Goal: Find specific page/section: Find specific page/section

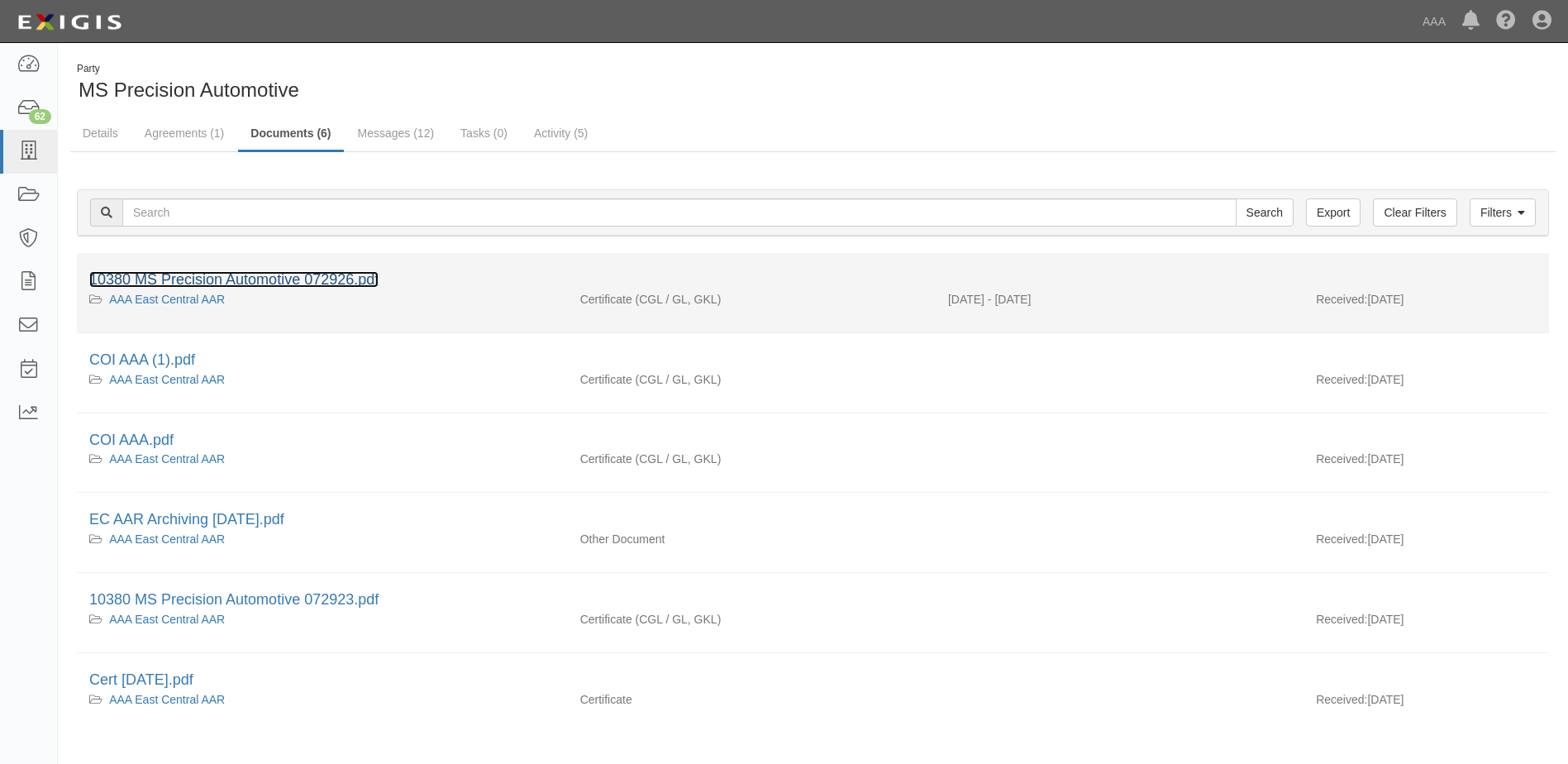
click at [216, 278] on link "10380 MS Precision Automotive 072926.pdf" at bounding box center [234, 279] width 289 height 16
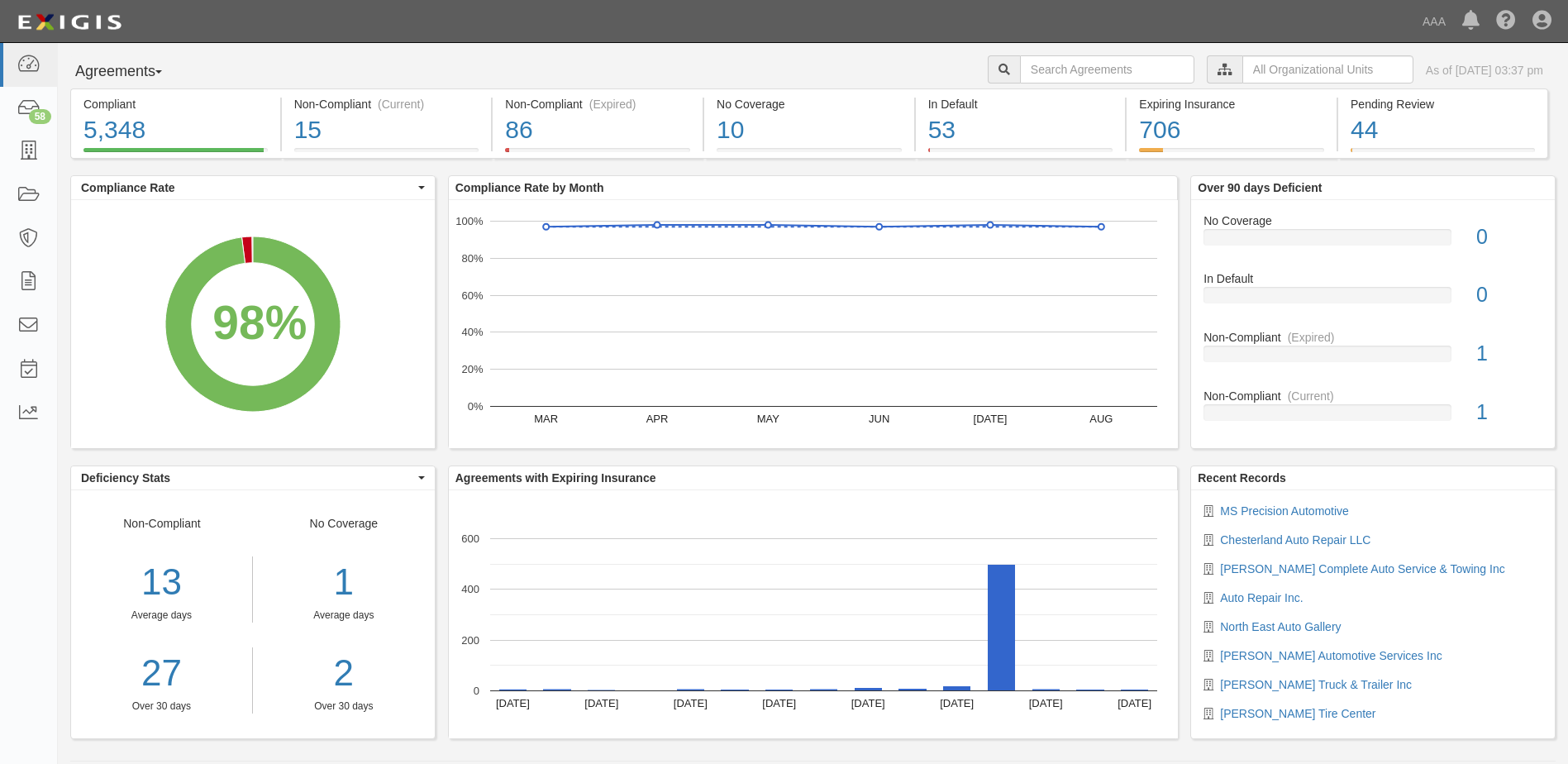
click at [162, 71] on span "button" at bounding box center [158, 72] width 6 height 4
click at [116, 107] on link "Parties" at bounding box center [136, 106] width 131 height 22
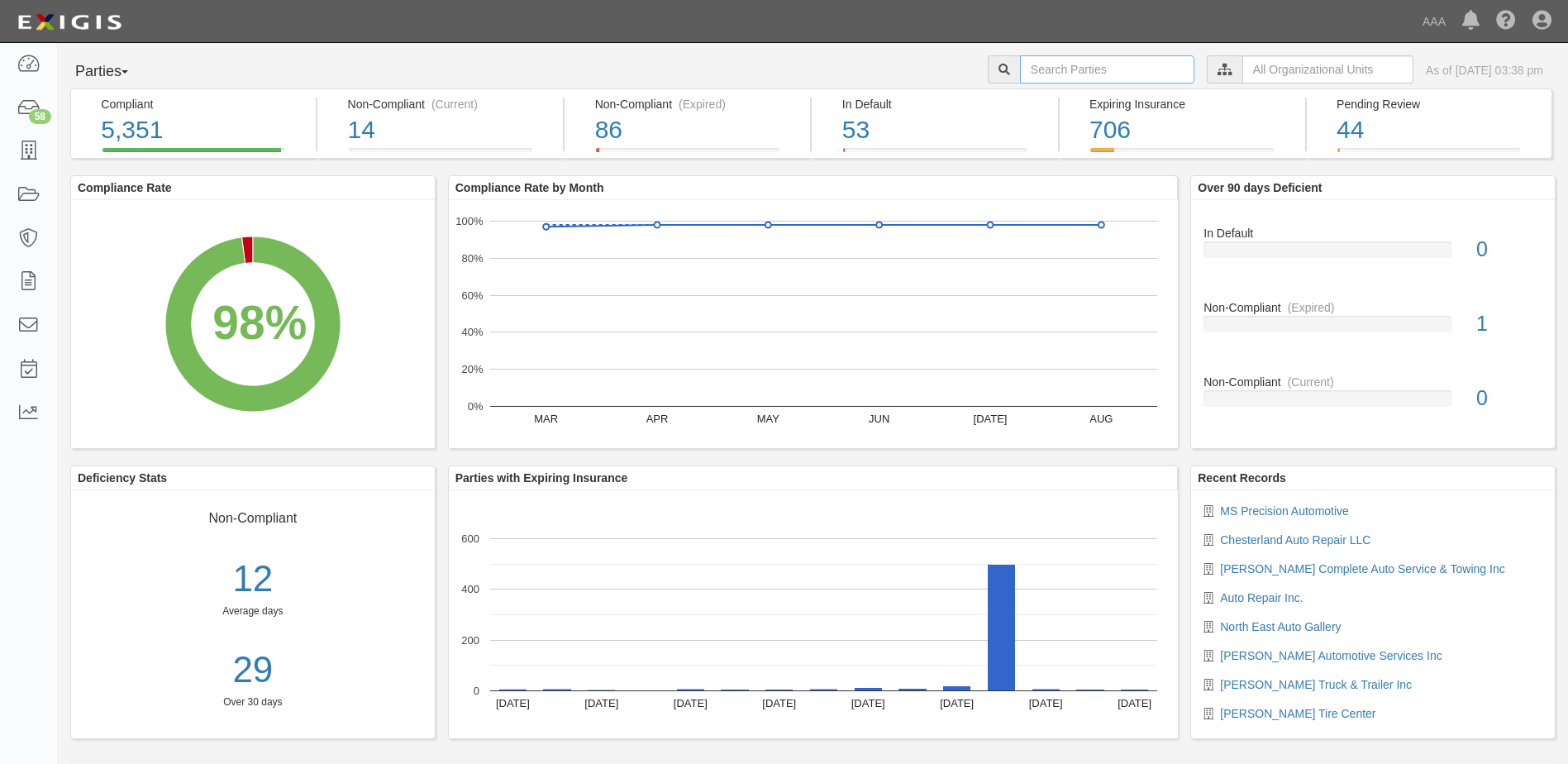
click at [1020, 71] on input "text" at bounding box center [1107, 69] width 175 height 28
type input "10380"
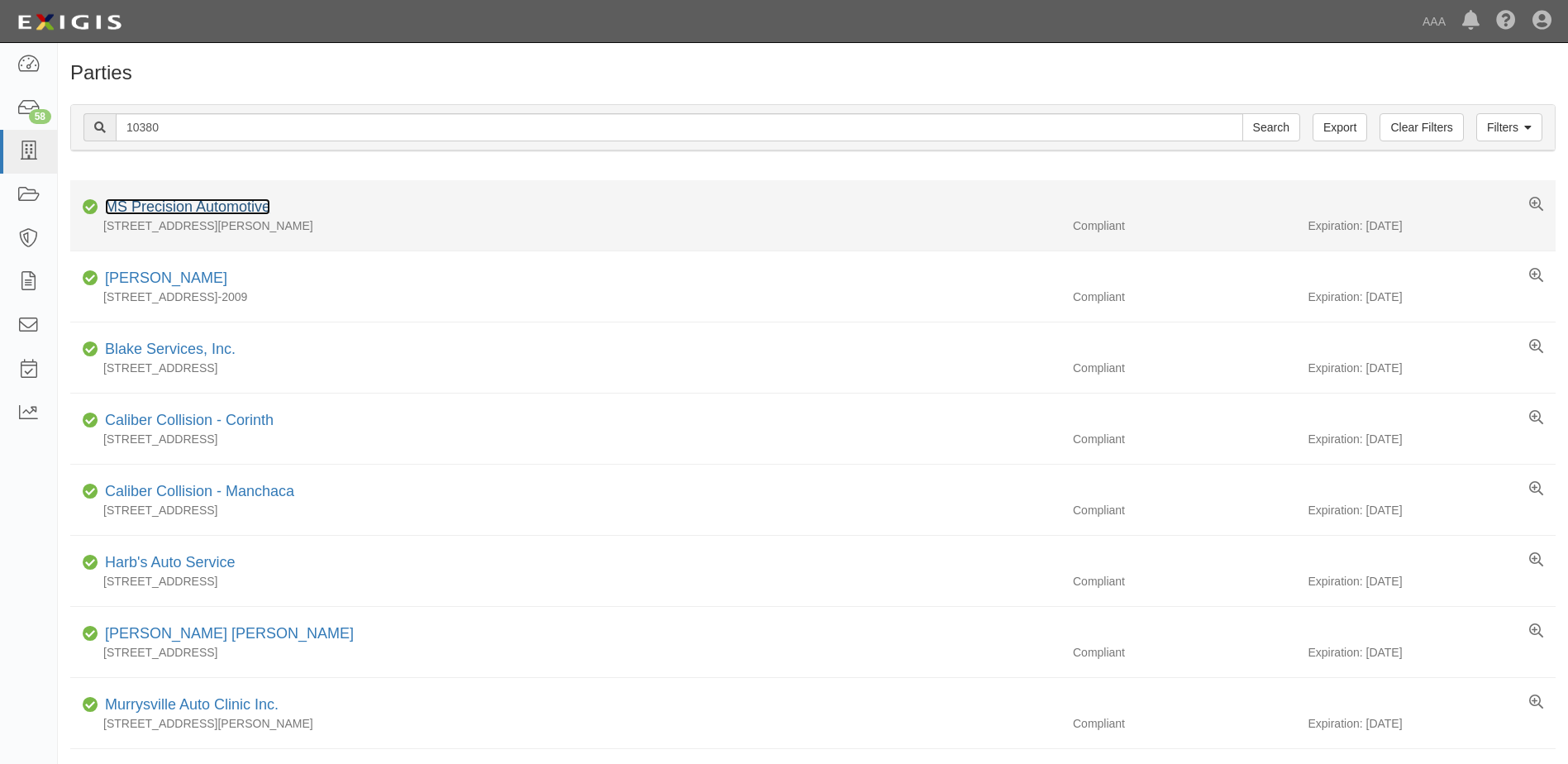
click at [173, 206] on link "MS Precision Automotive" at bounding box center [187, 206] width 166 height 16
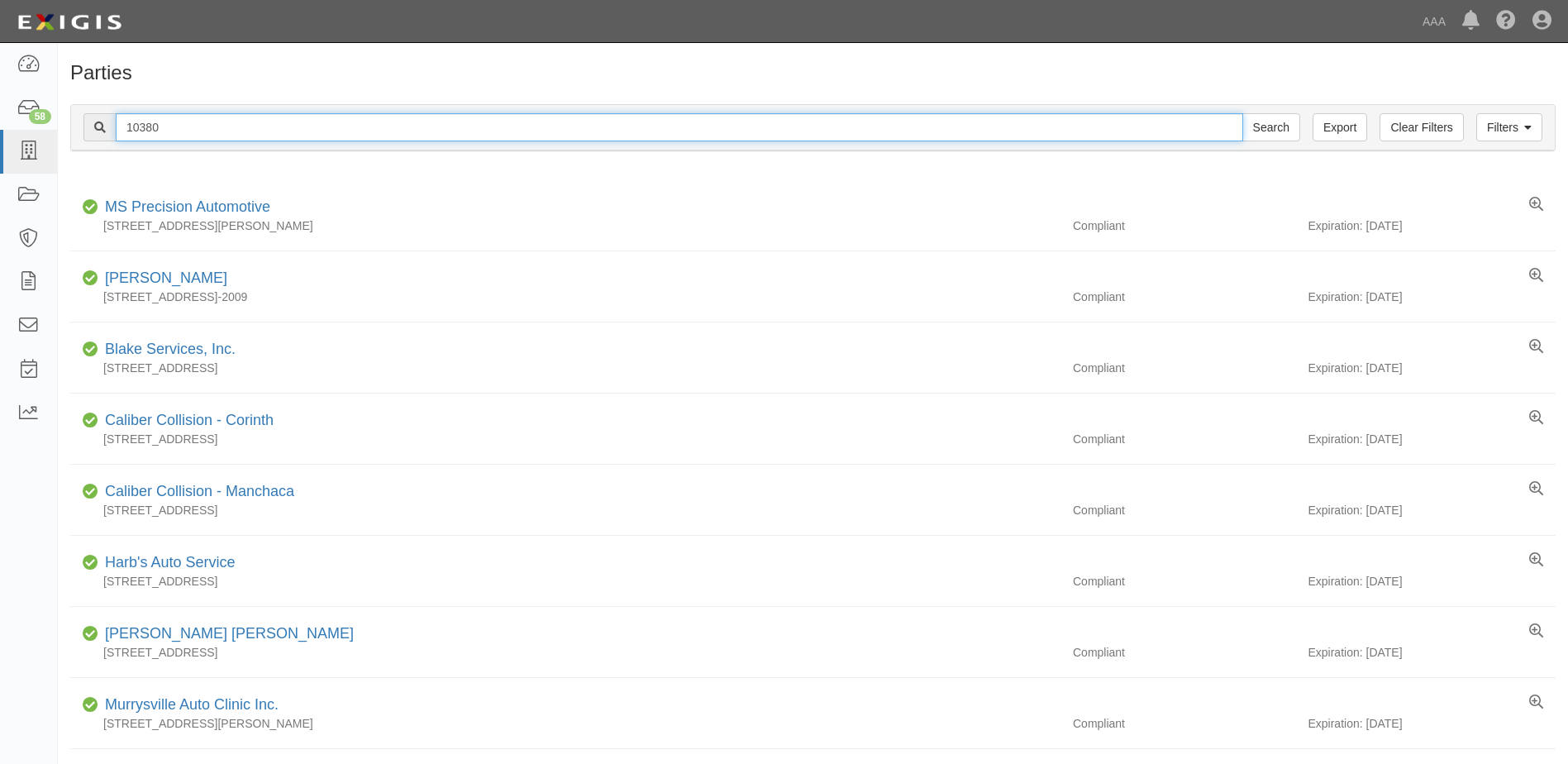
drag, startPoint x: 163, startPoint y: 122, endPoint x: 113, endPoint y: 113, distance: 50.8
click at [113, 113] on div "10380 Search" at bounding box center [692, 126] width 1217 height 28
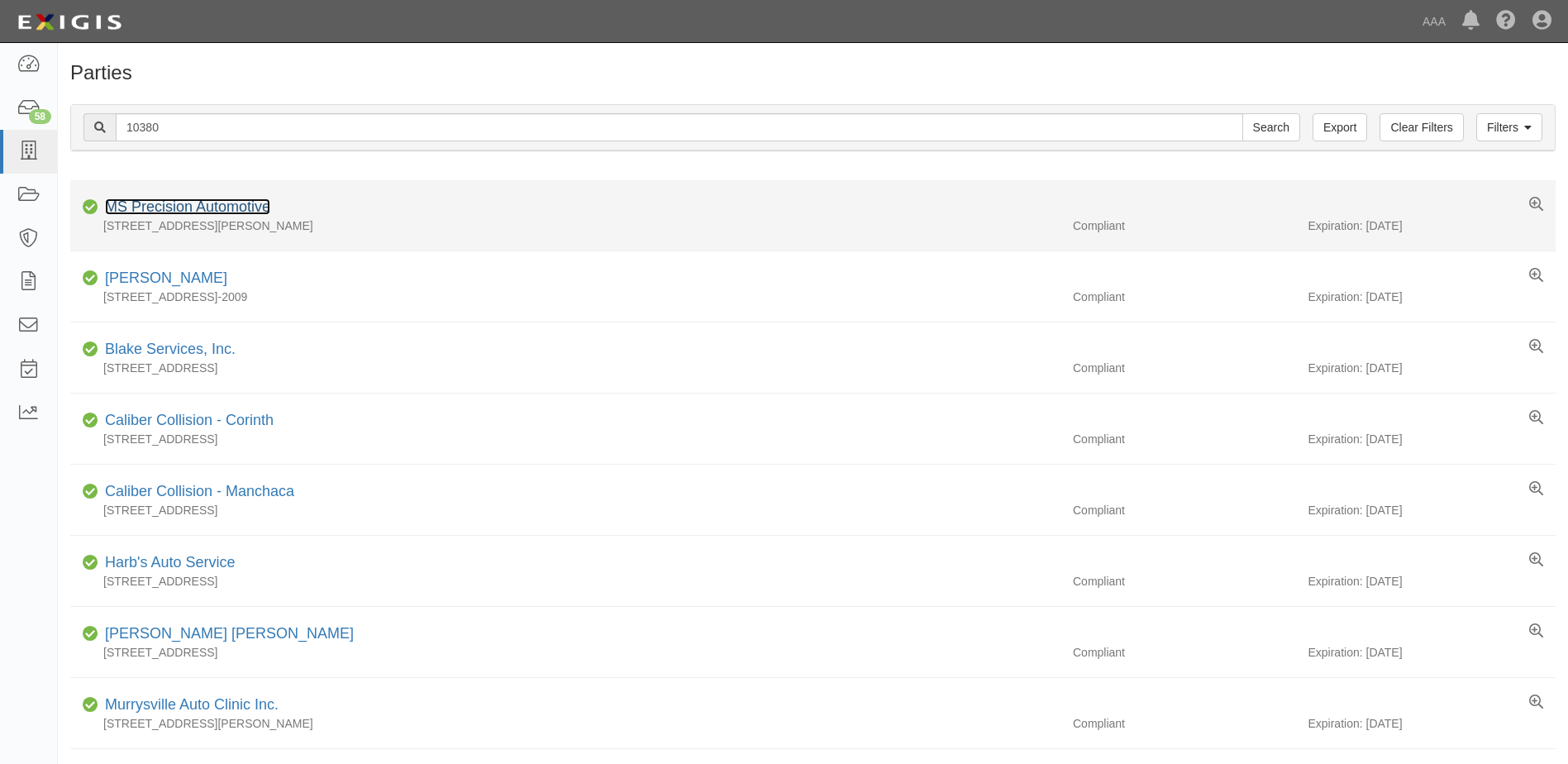
click at [153, 204] on link "MS Precision Automotive" at bounding box center [187, 206] width 166 height 16
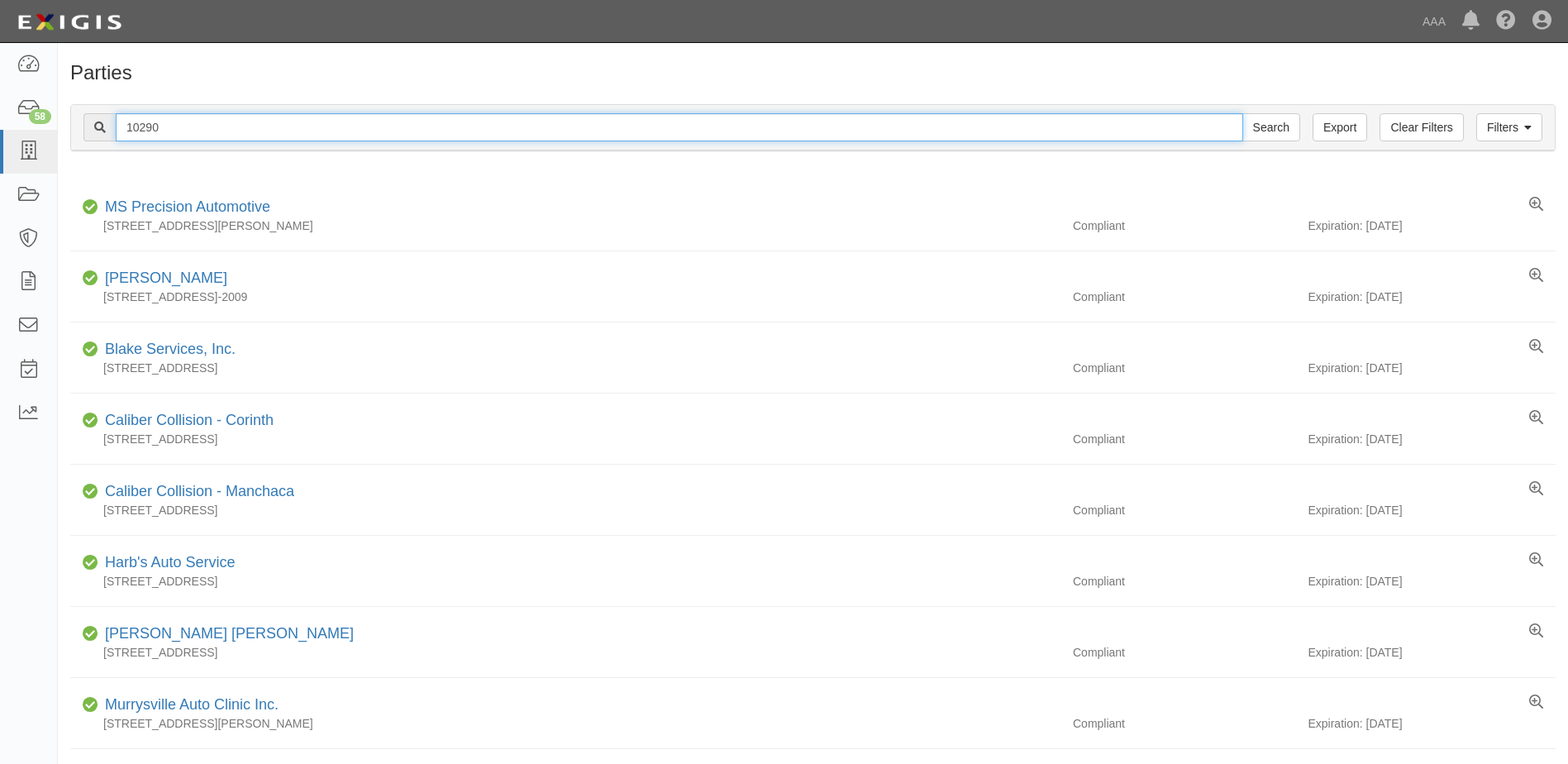
type input "10290"
click at [1242, 113] on input "Search" at bounding box center [1271, 126] width 58 height 28
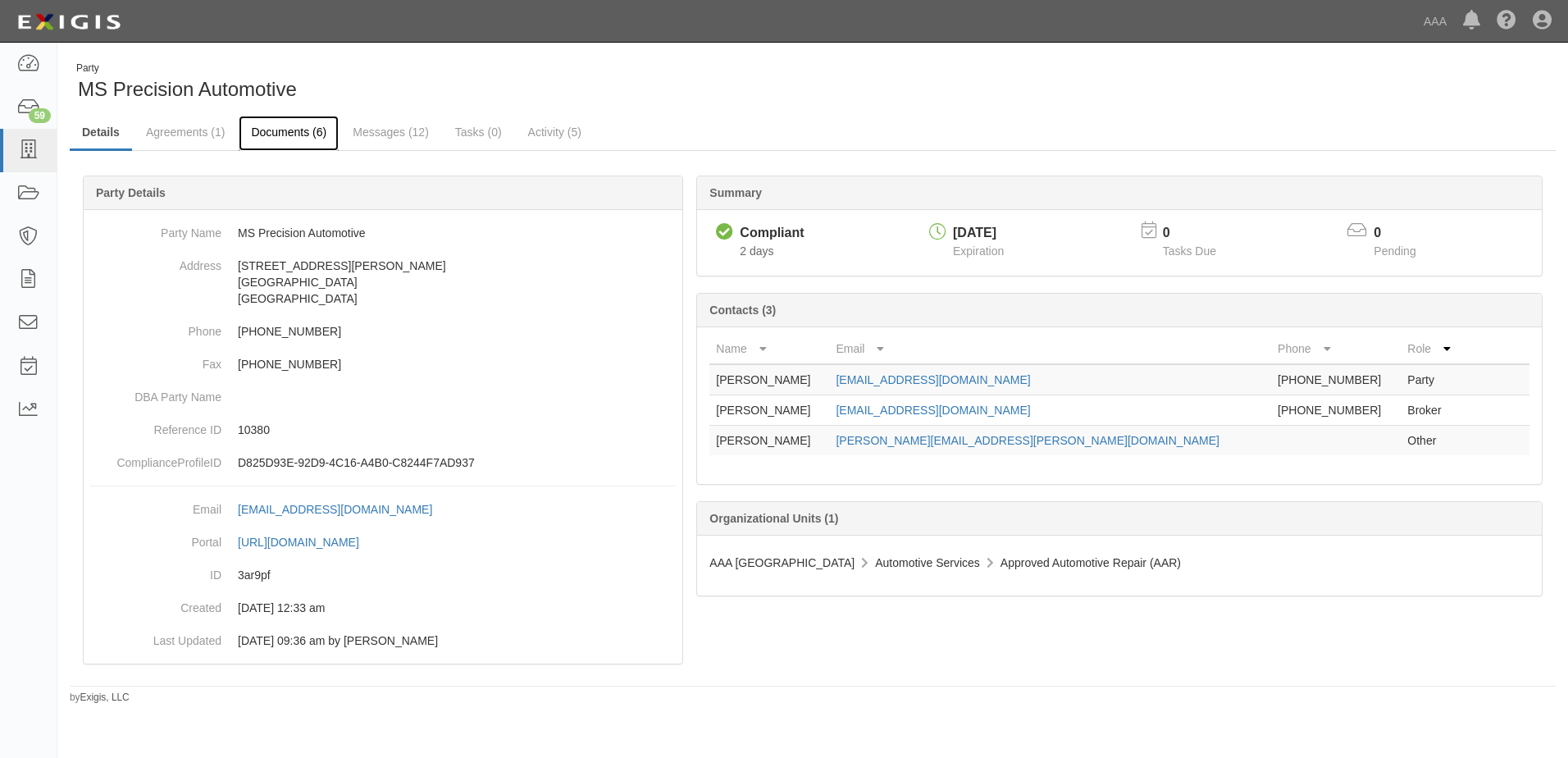
click at [285, 131] on link "Documents (6)" at bounding box center [288, 133] width 100 height 35
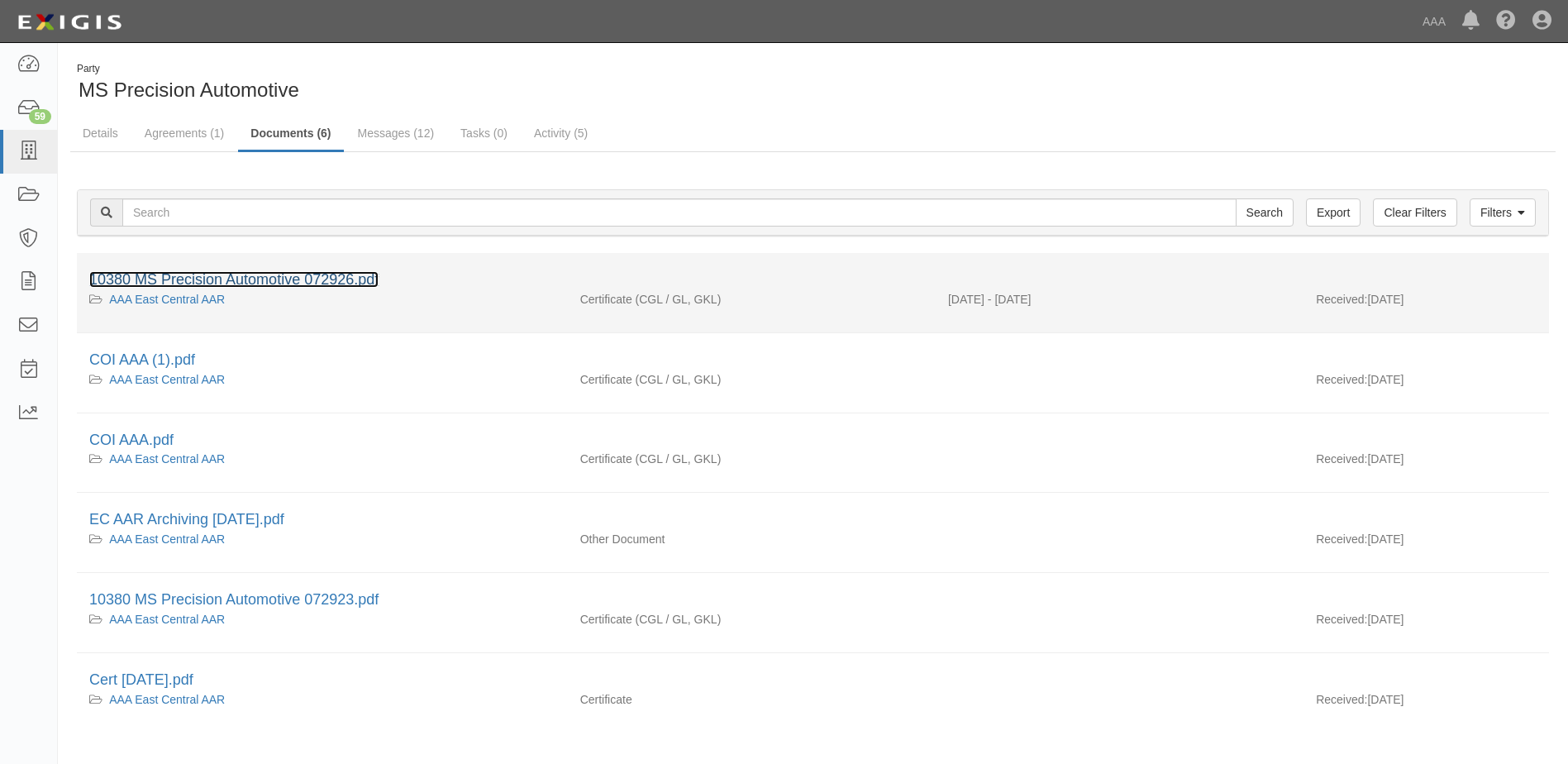
click at [184, 276] on link "10380 MS Precision Automotive 072926.pdf" at bounding box center [234, 279] width 289 height 16
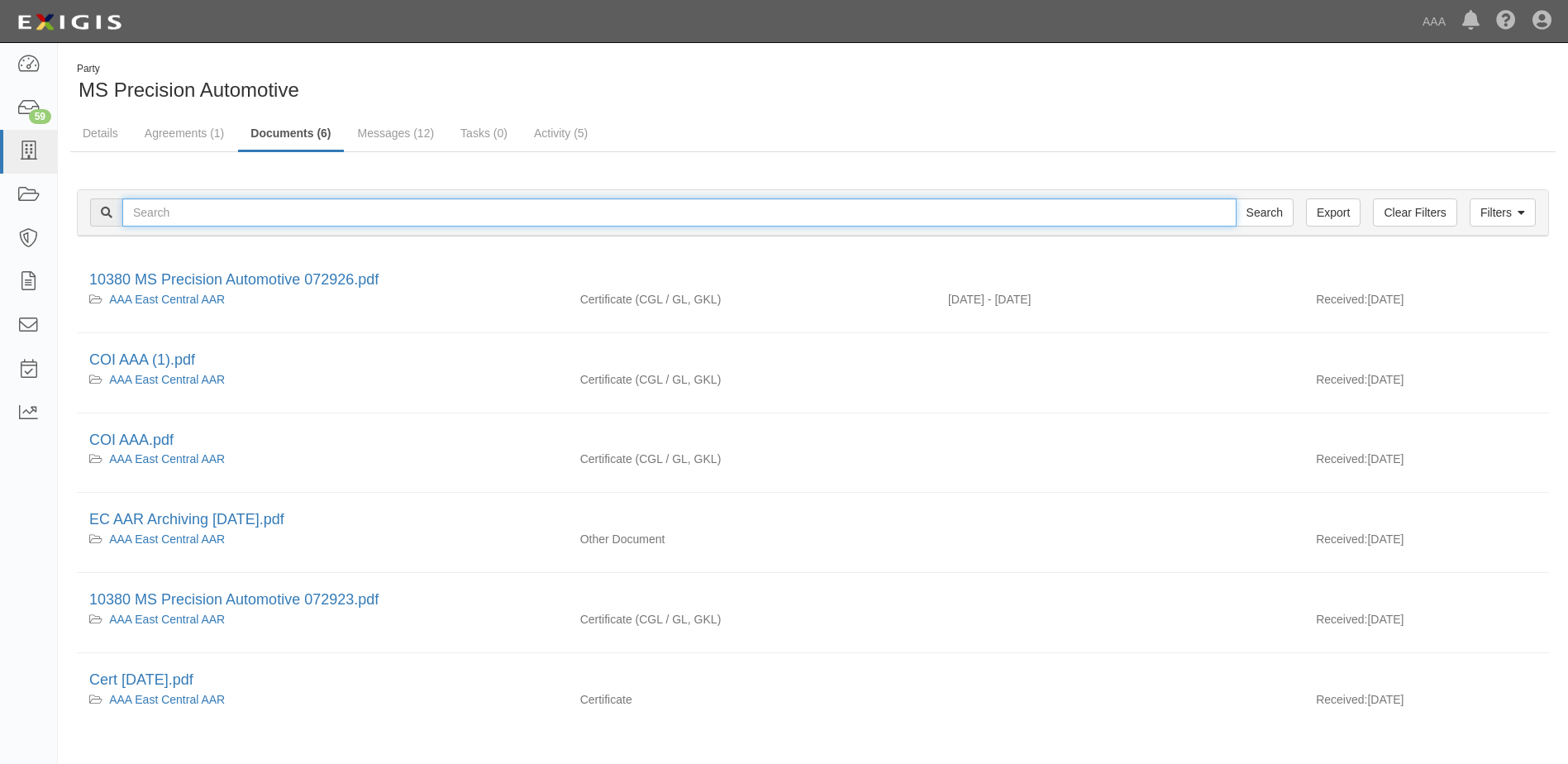
click at [176, 213] on input "text" at bounding box center [678, 212] width 1114 height 28
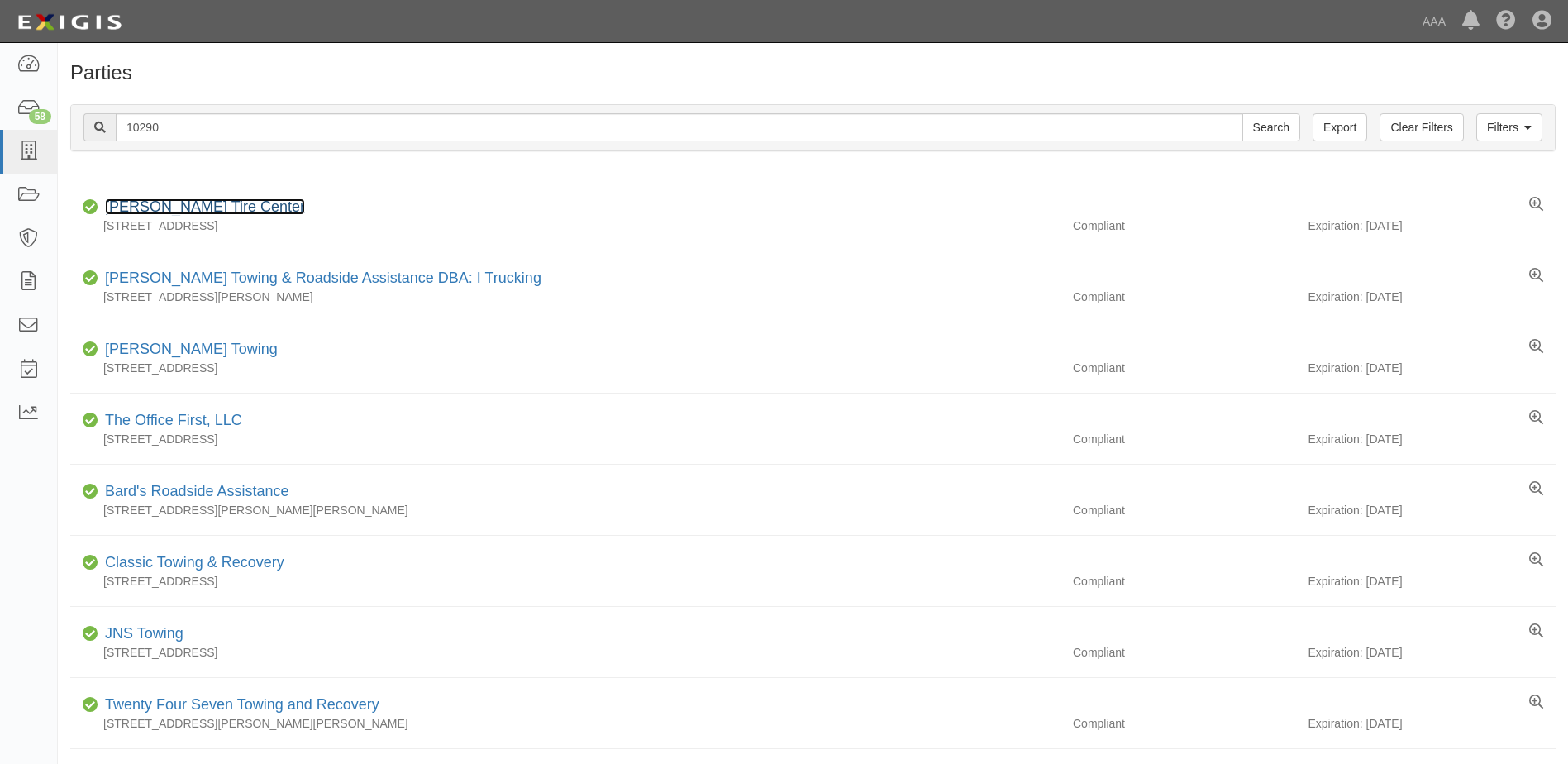
click at [147, 206] on link "[PERSON_NAME] Tire Center" at bounding box center [205, 206] width 200 height 16
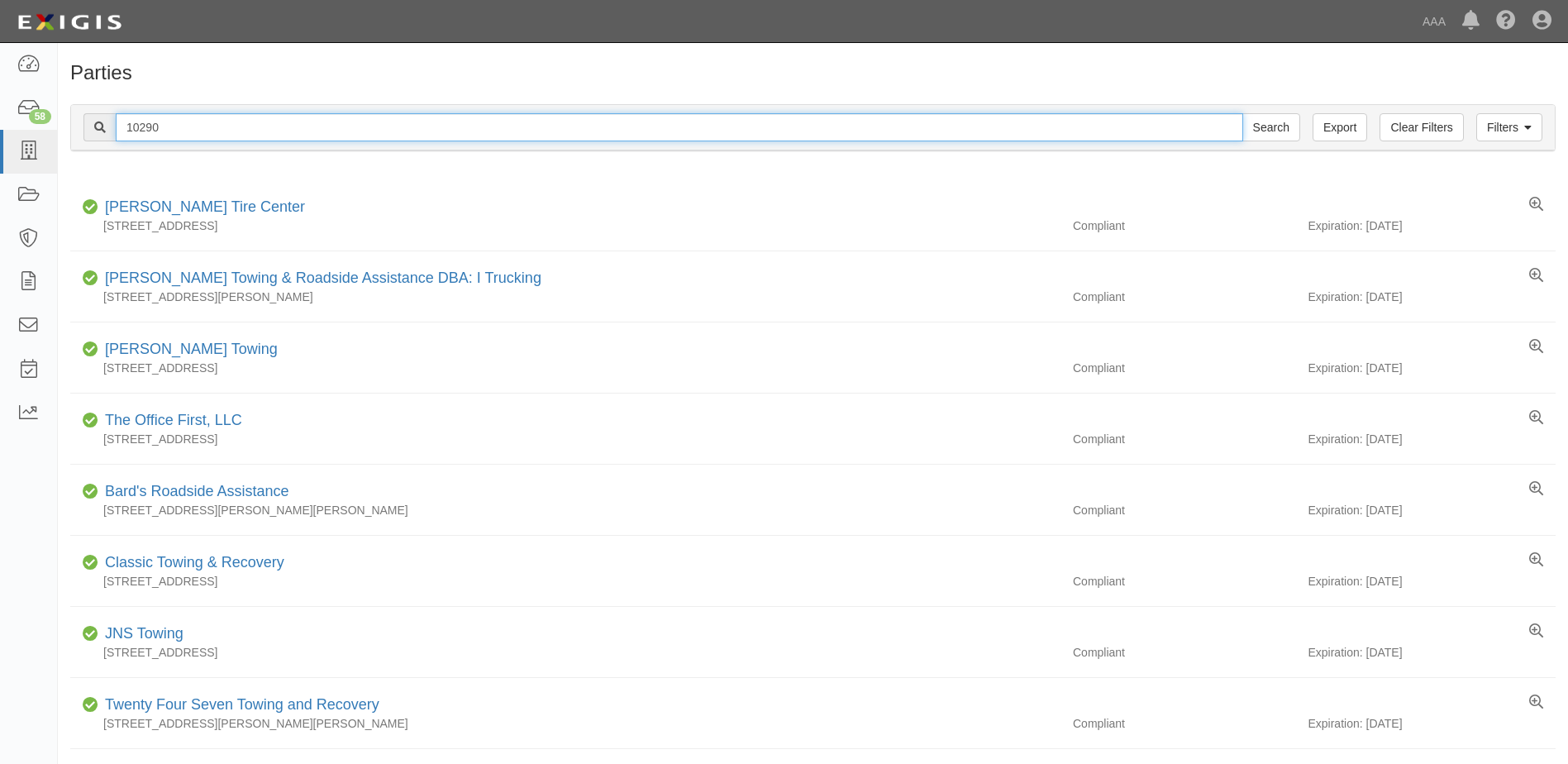
drag, startPoint x: 176, startPoint y: 133, endPoint x: 72, endPoint y: 133, distance: 104.0
click at [72, 133] on div "Filters Clear Filters Export 10290 Search Filters" at bounding box center [812, 127] width 1483 height 45
type input "10315"
click at [1242, 113] on input "Search" at bounding box center [1271, 126] width 58 height 28
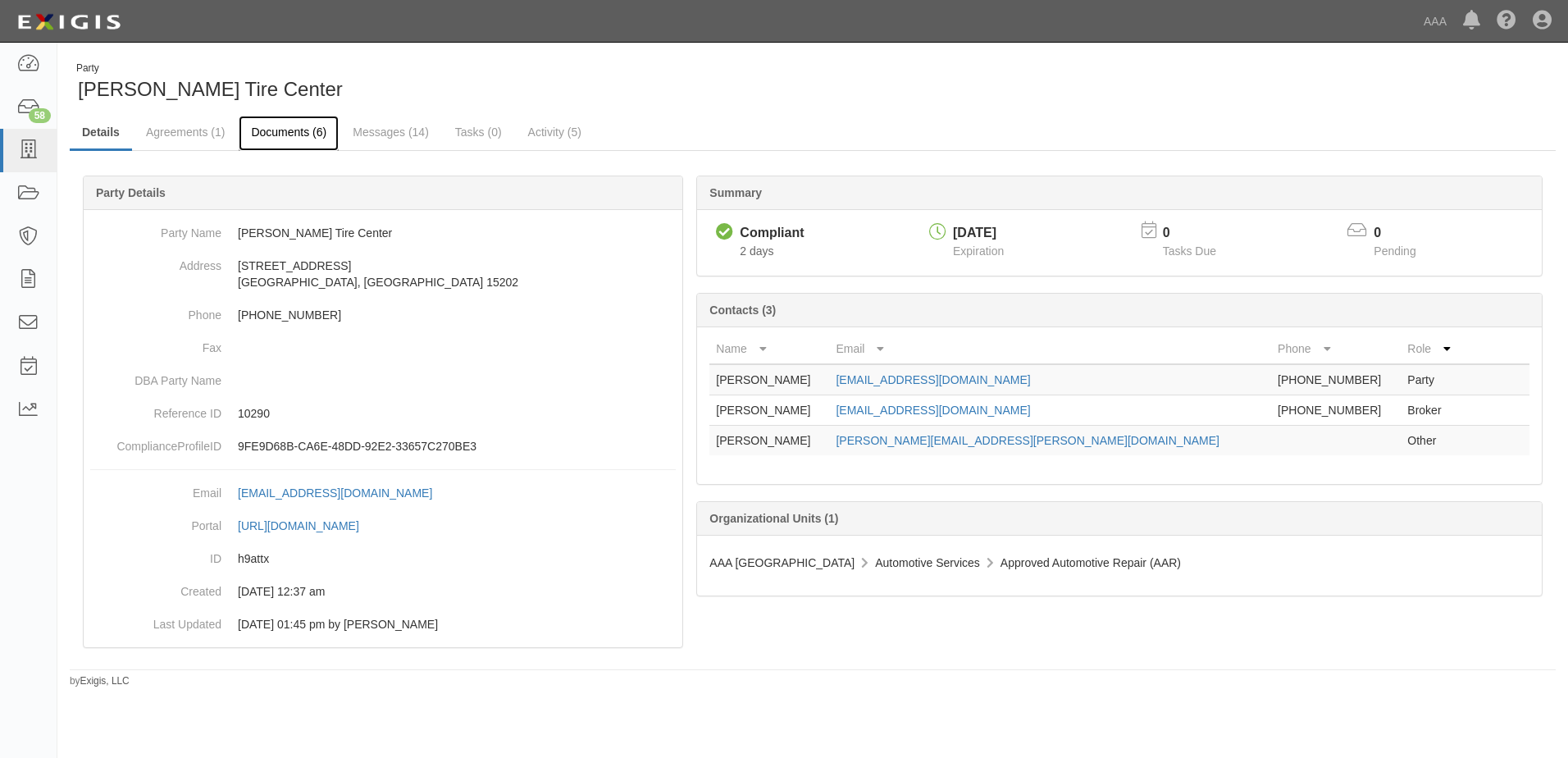
click at [283, 128] on link "Documents (6)" at bounding box center [288, 133] width 100 height 35
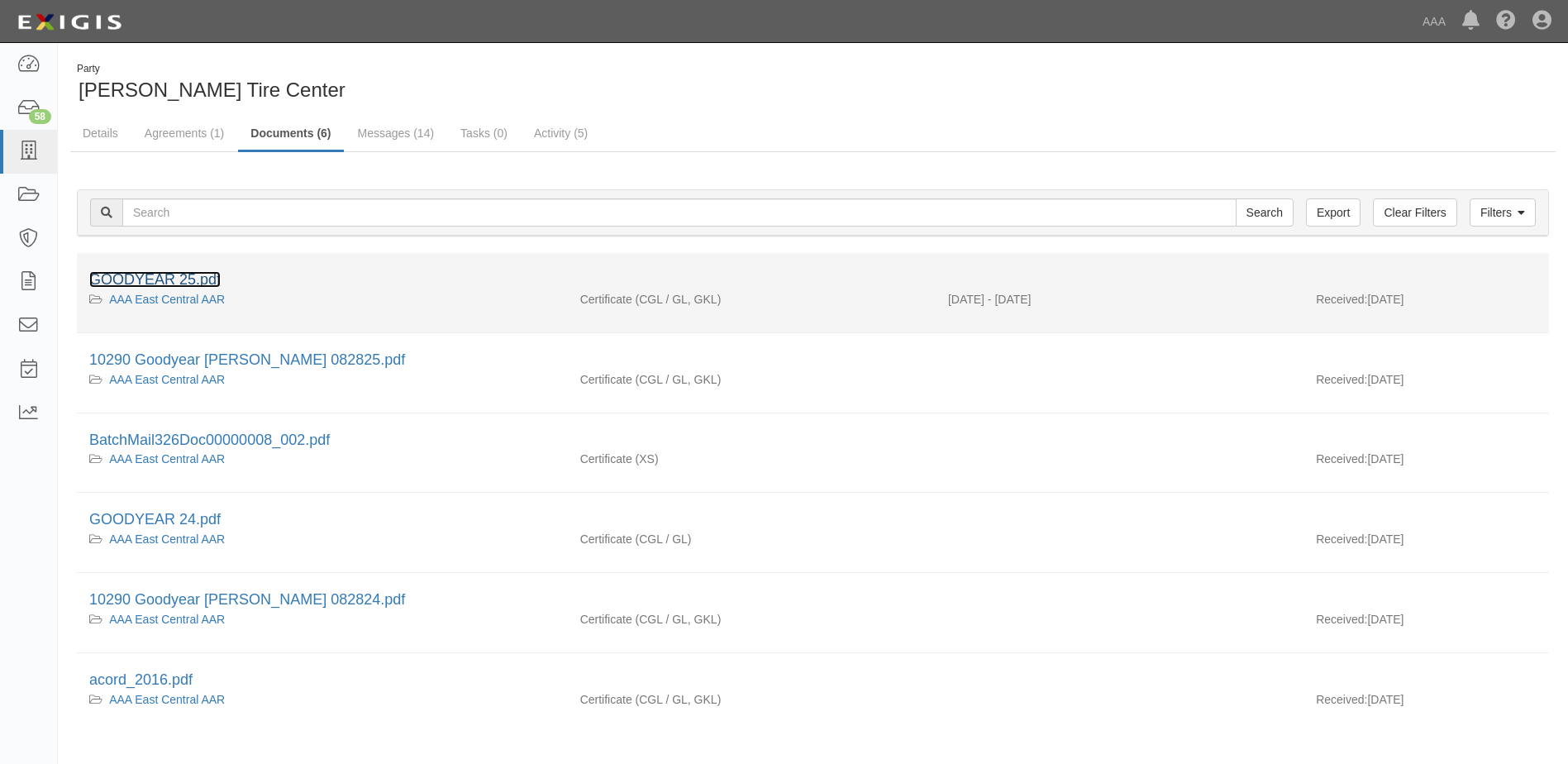
click at [116, 277] on link "GOODYEAR 25.pdf" at bounding box center [155, 279] width 131 height 16
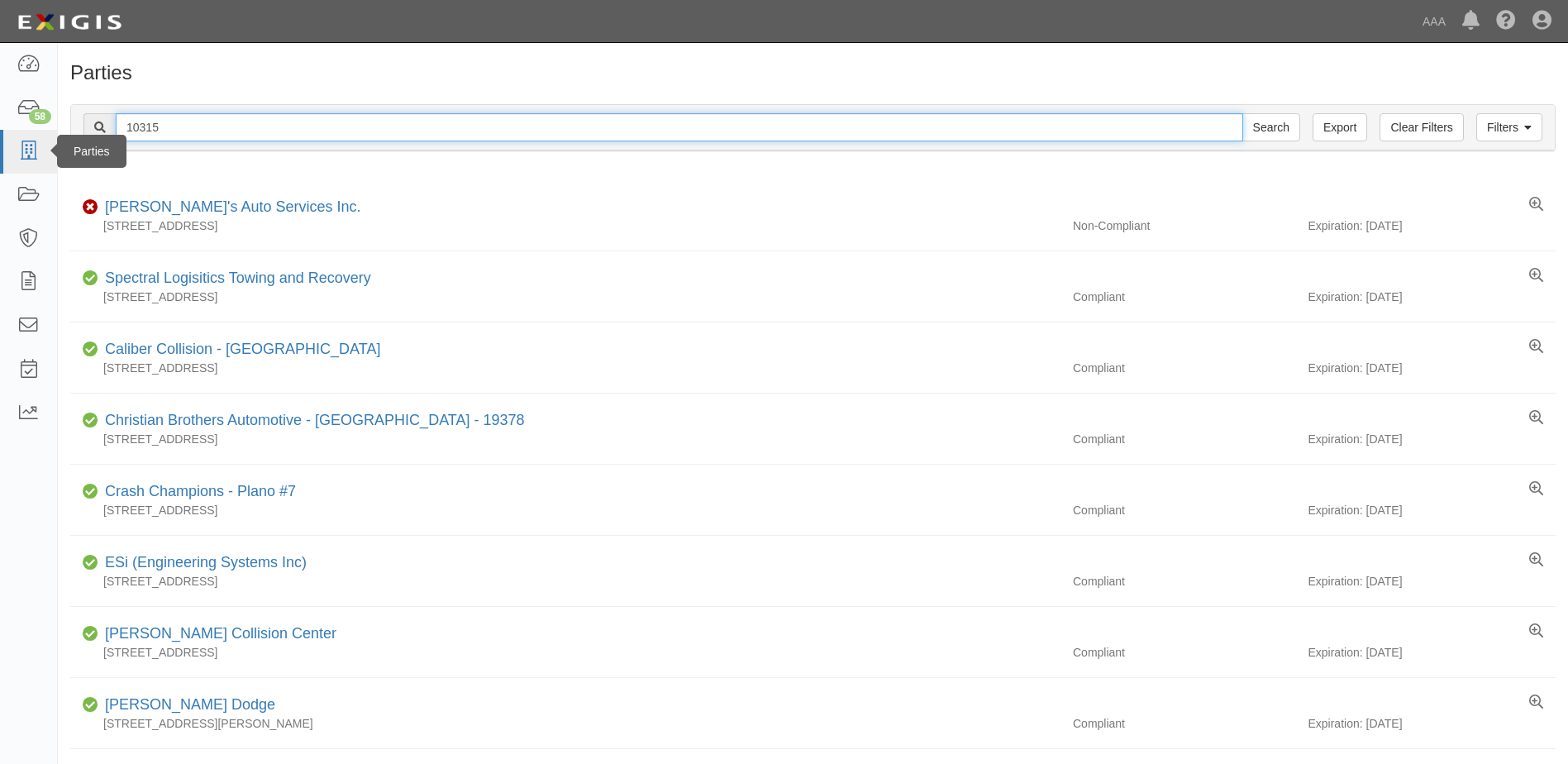
drag, startPoint x: 153, startPoint y: 128, endPoint x: 36, endPoint y: 130, distance: 117.0
type input "25077"
click at [1242, 113] on input "Search" at bounding box center [1271, 126] width 58 height 28
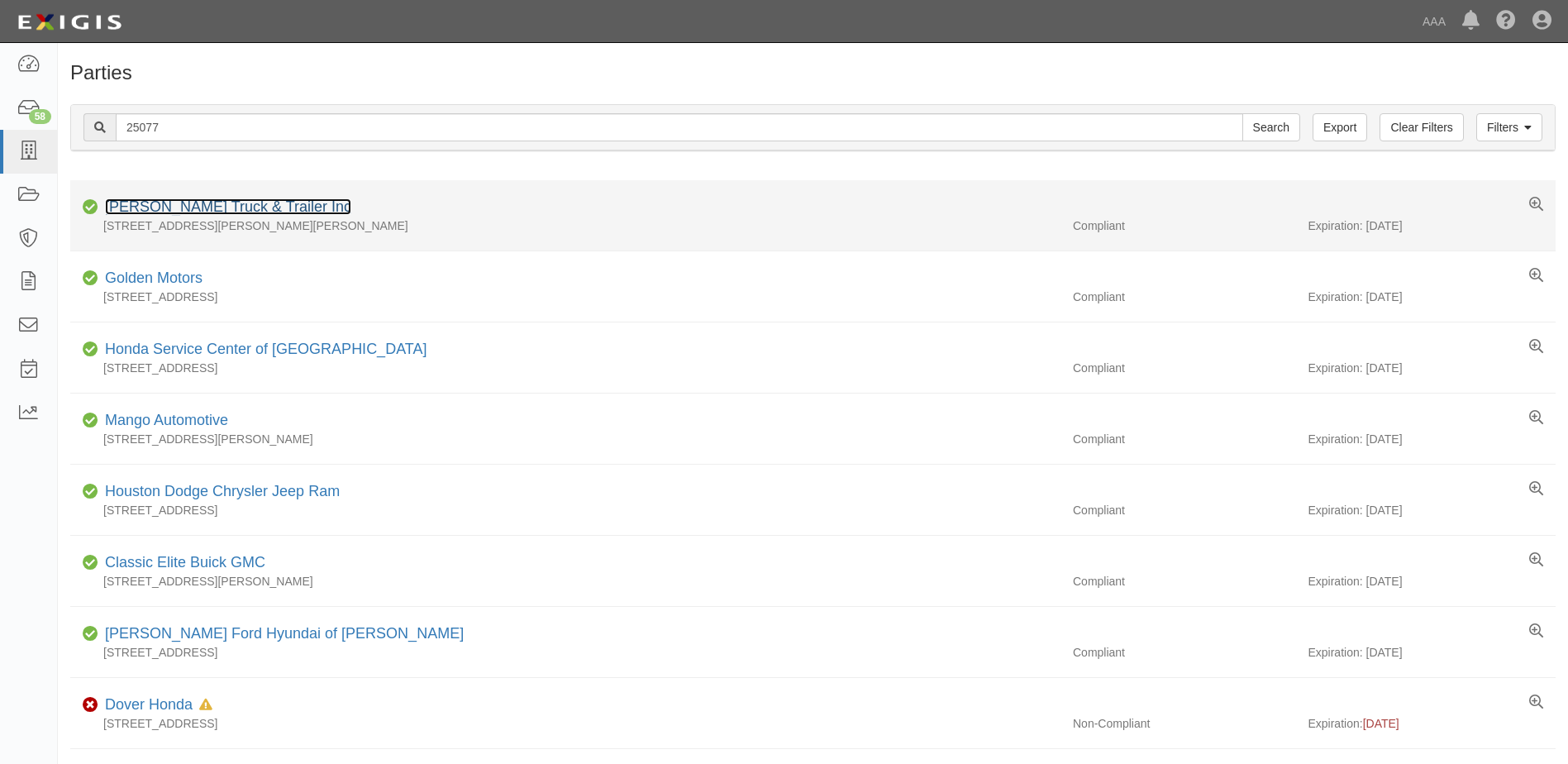
click at [144, 206] on link "[PERSON_NAME] Truck & Trailer Inc" at bounding box center [227, 206] width 246 height 16
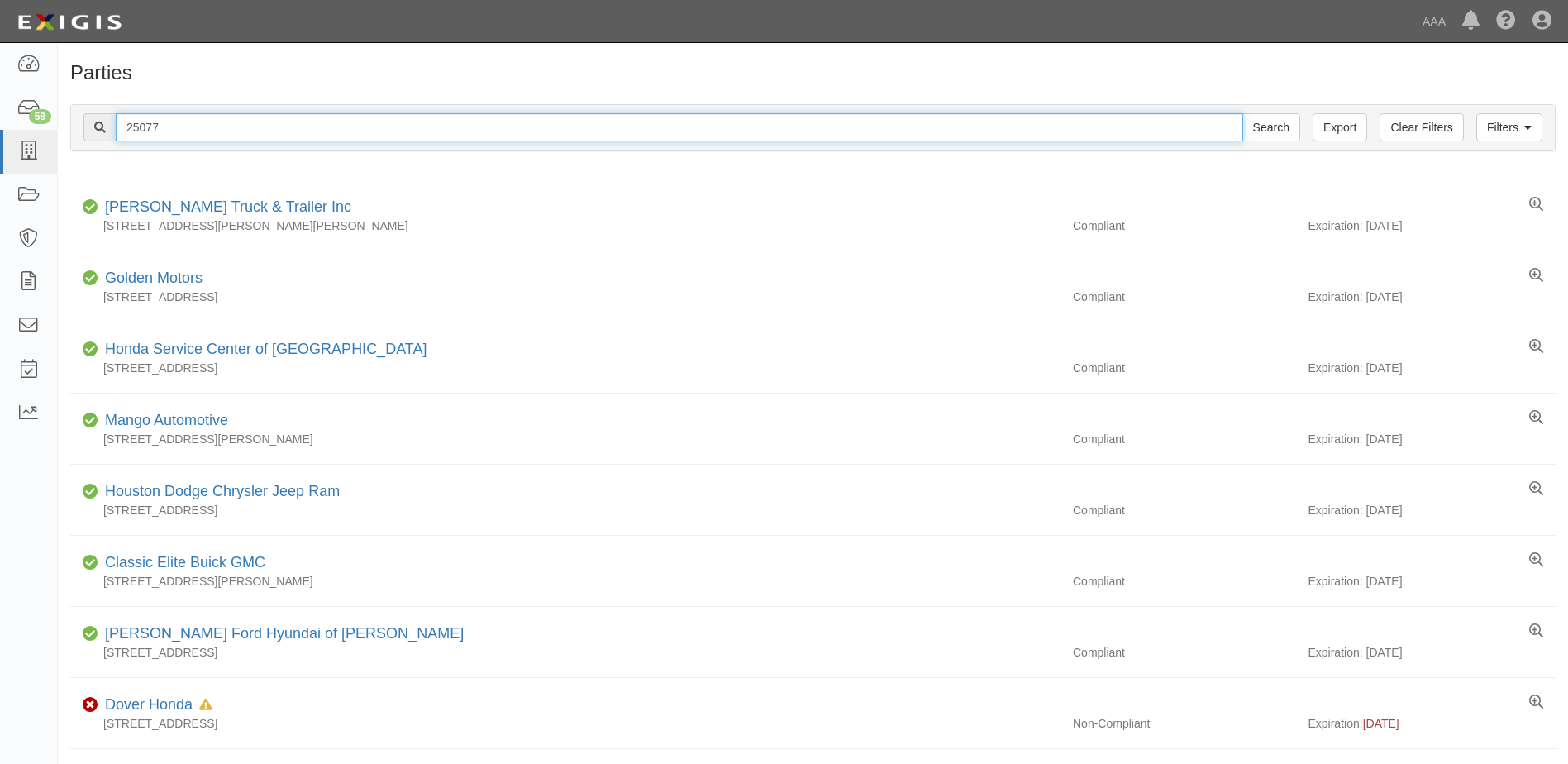
drag, startPoint x: 176, startPoint y: 126, endPoint x: 89, endPoint y: 124, distance: 87.0
click at [89, 124] on div "25077 Search" at bounding box center [692, 126] width 1217 height 28
type input "24917"
click at [1242, 113] on input "Search" at bounding box center [1271, 126] width 58 height 28
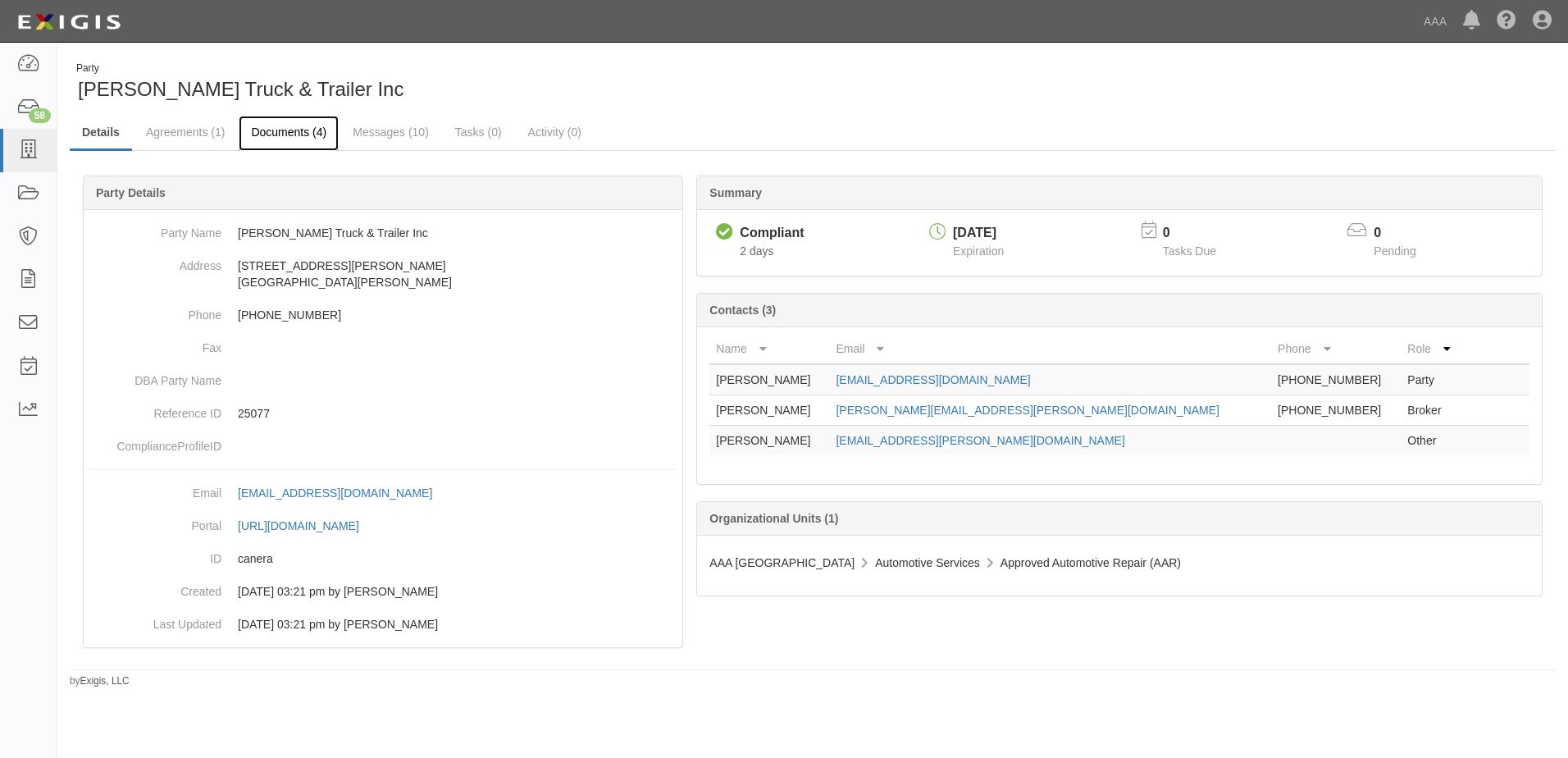
click at [266, 134] on link "Documents (4)" at bounding box center [288, 133] width 100 height 35
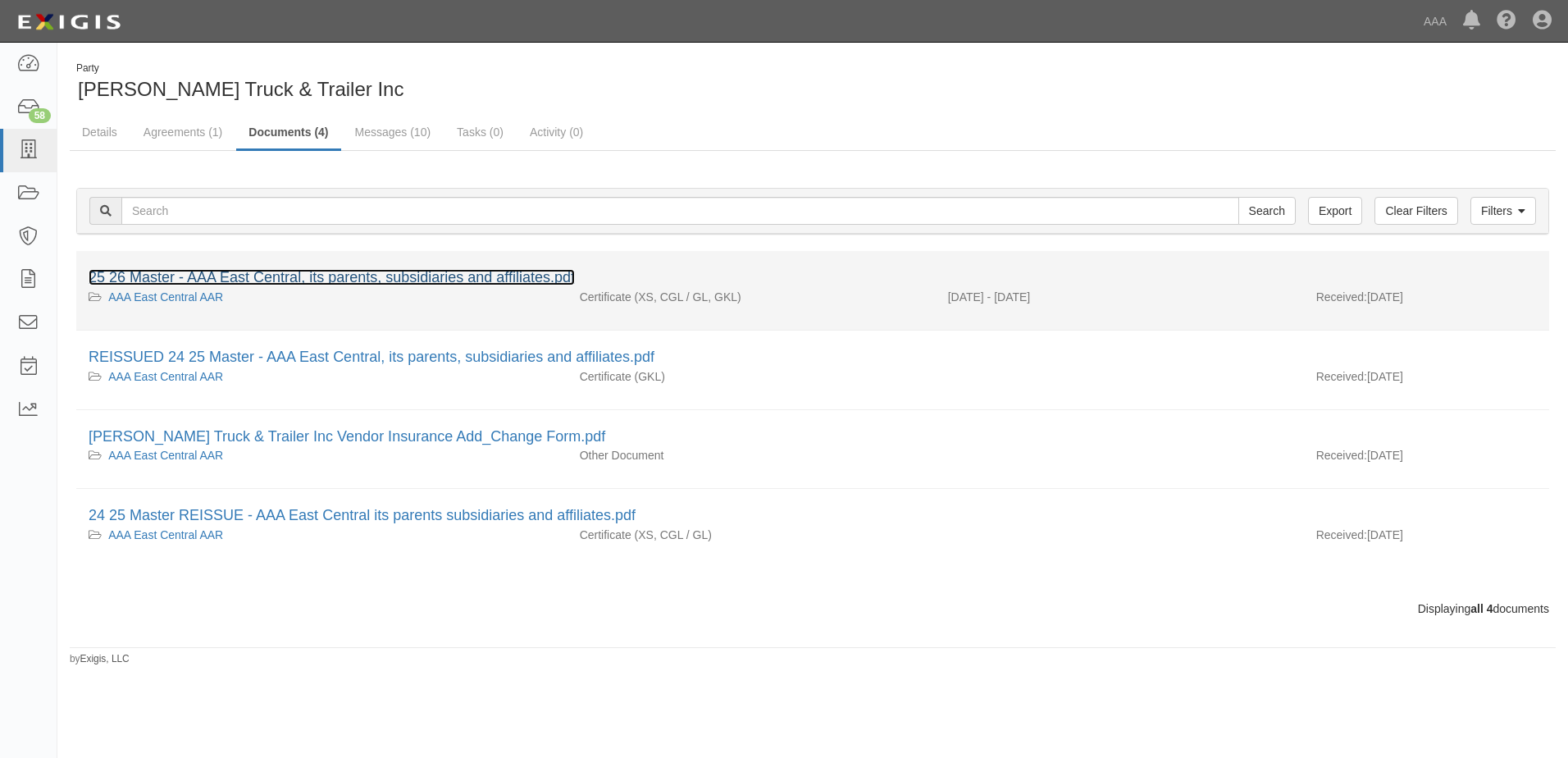
click at [238, 282] on link "25 26 Master - AAA East Central, its parents, subsidiaries and affiliates.pdf" at bounding box center [331, 277] width 487 height 16
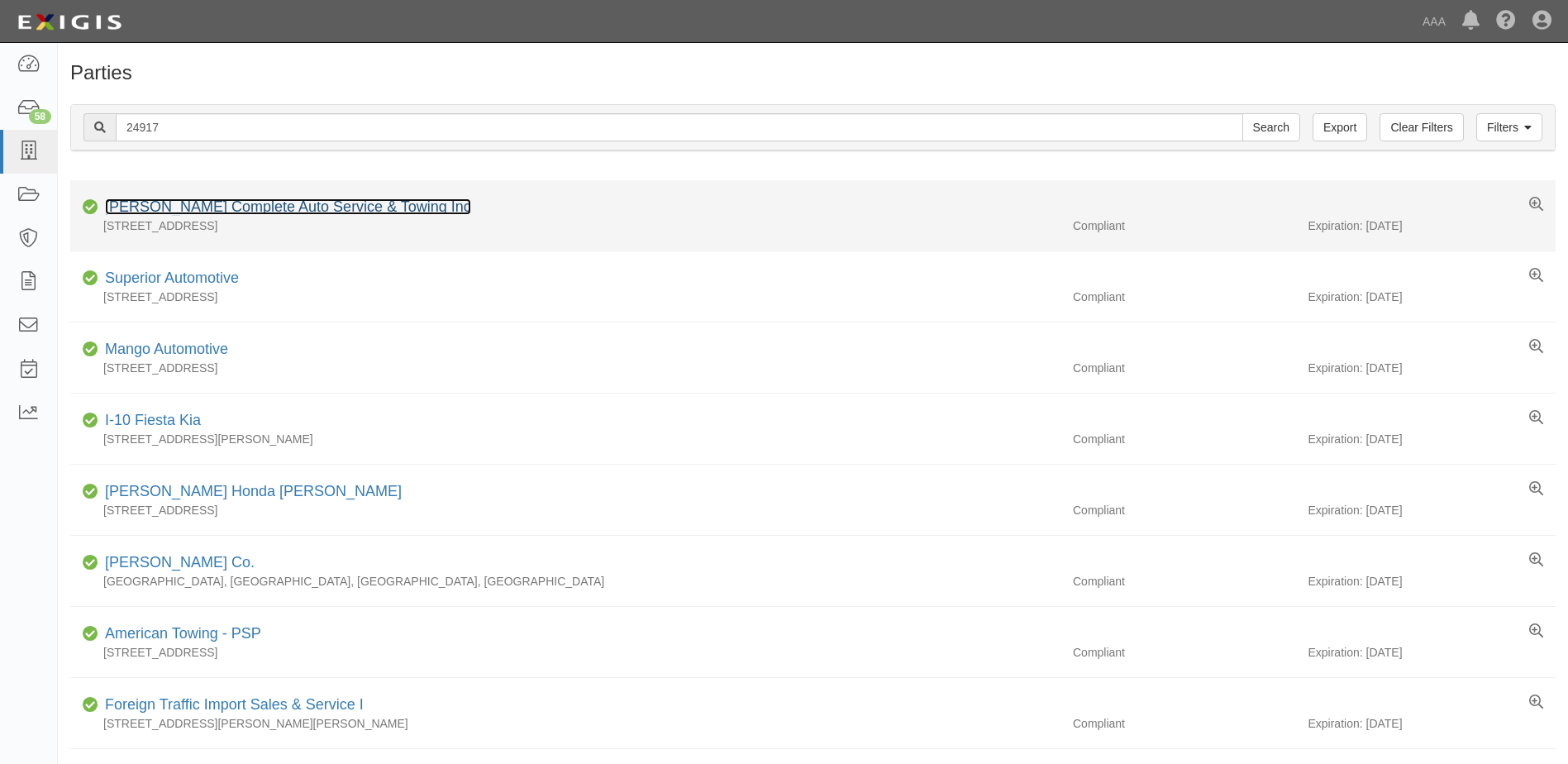
click at [195, 204] on link "[PERSON_NAME] Complete Auto Service & Towing Inc" at bounding box center [287, 206] width 367 height 16
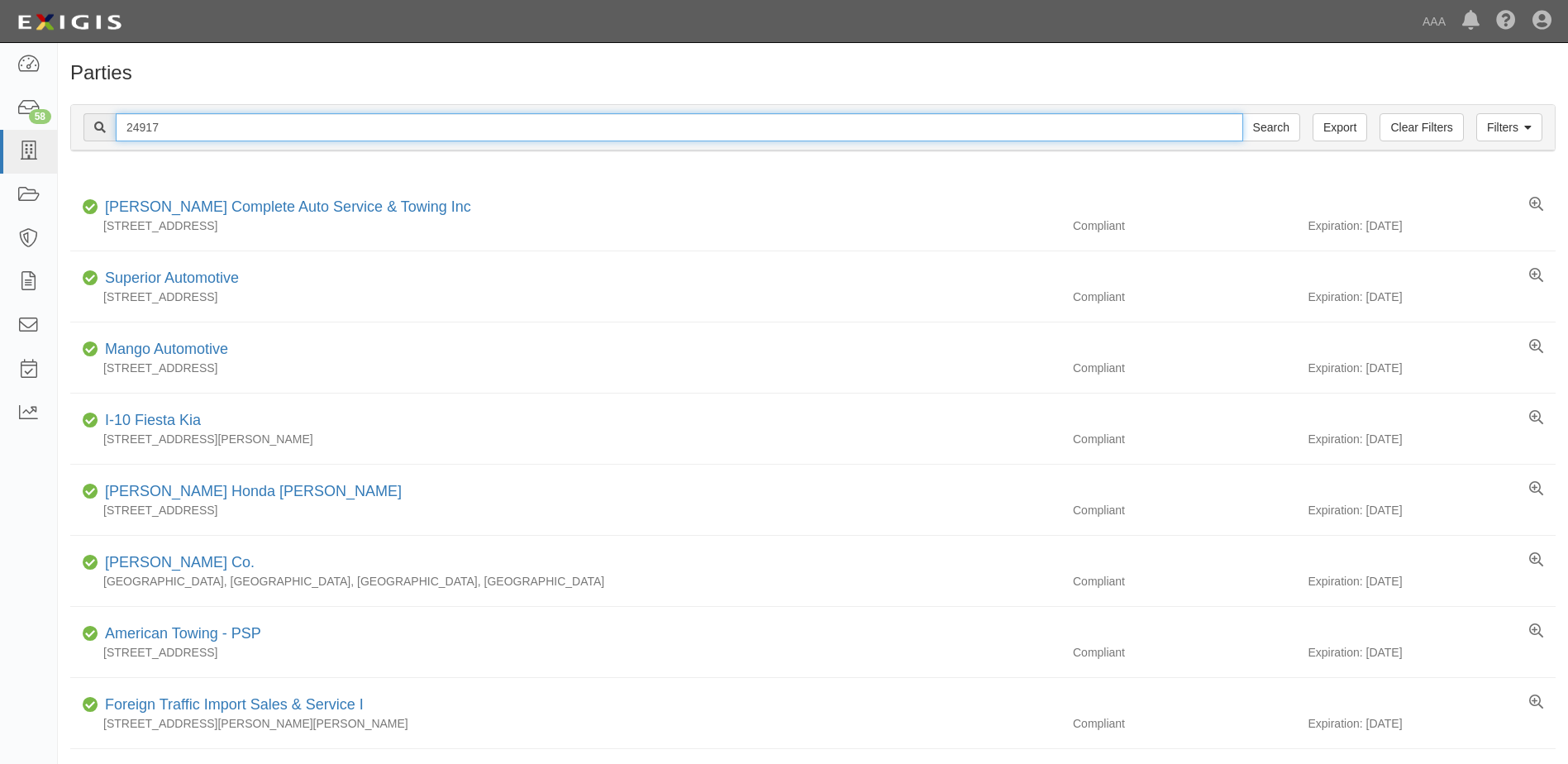
drag, startPoint x: 185, startPoint y: 128, endPoint x: 63, endPoint y: 135, distance: 122.2
click at [63, 134] on div "Filters Clear Filters Export 24917 Search Filters Compliance Status Compliant N…" at bounding box center [813, 130] width 1510 height 76
type input "20864"
click at [1242, 113] on input "Search" at bounding box center [1271, 126] width 58 height 28
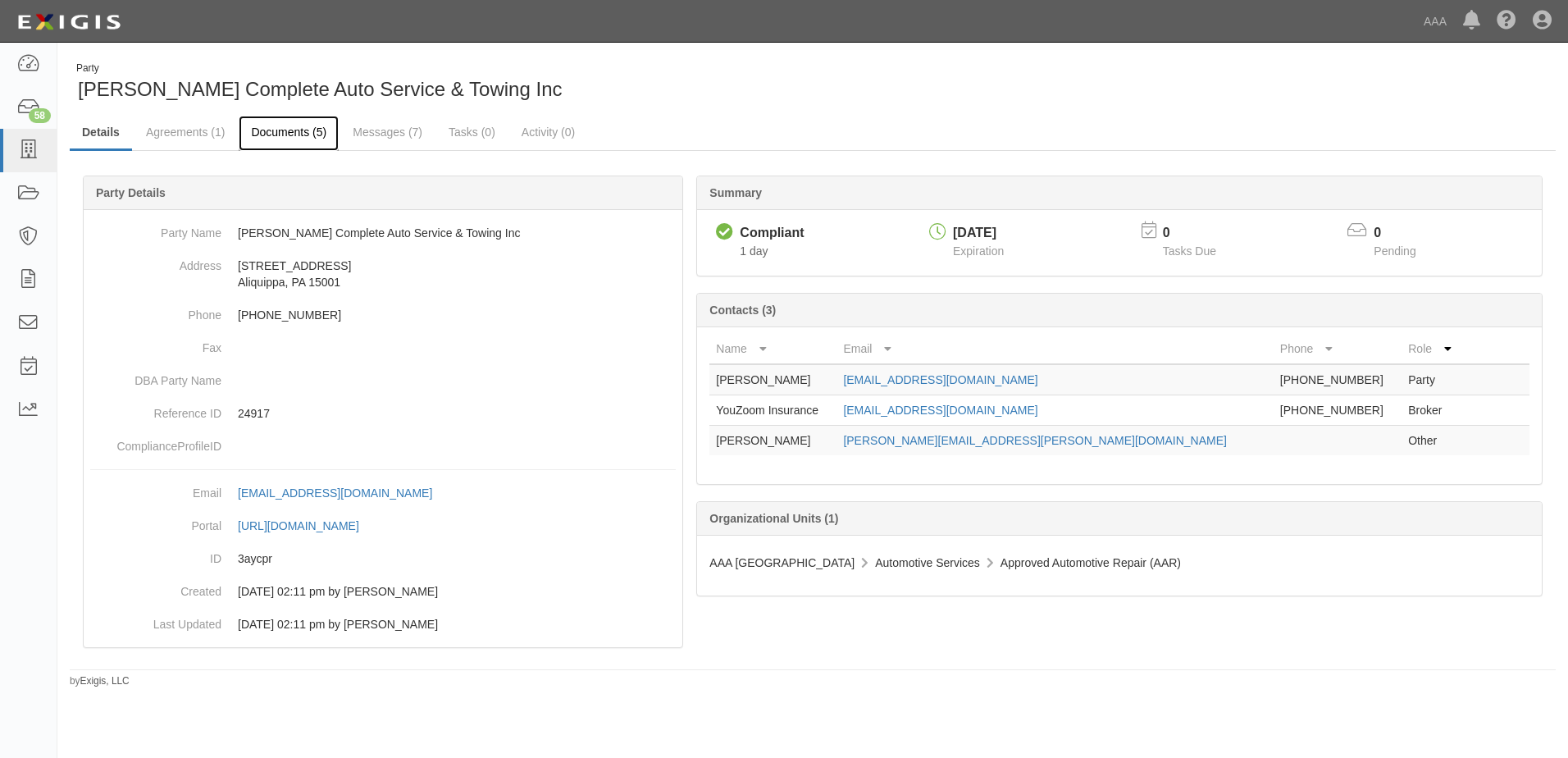
click at [274, 130] on link "Documents (5)" at bounding box center [288, 133] width 100 height 35
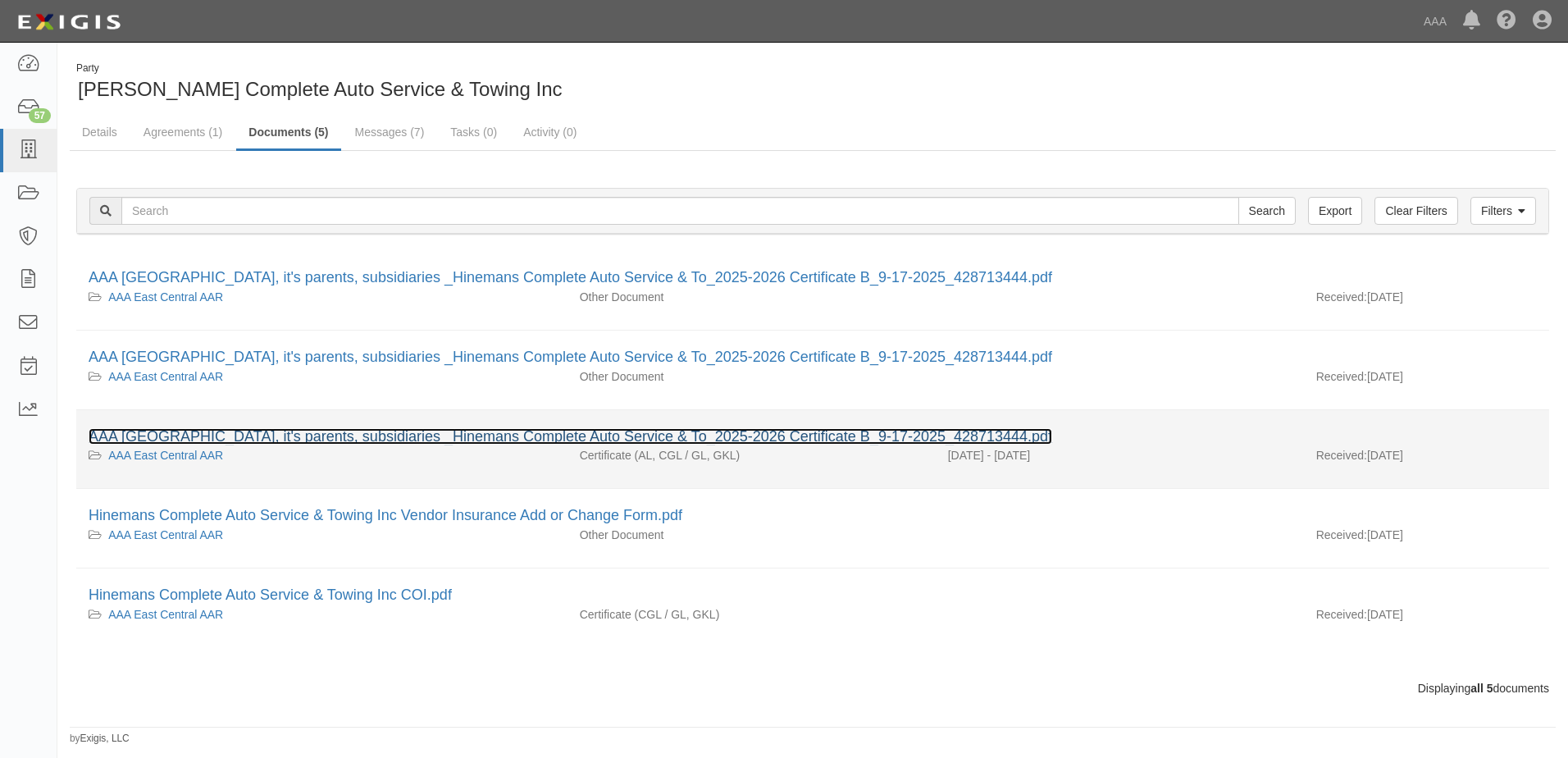
click at [149, 430] on link "AAA East Central, it's parents, subsidiaries _Hinemans Complete Auto Service & …" at bounding box center [571, 436] width 964 height 16
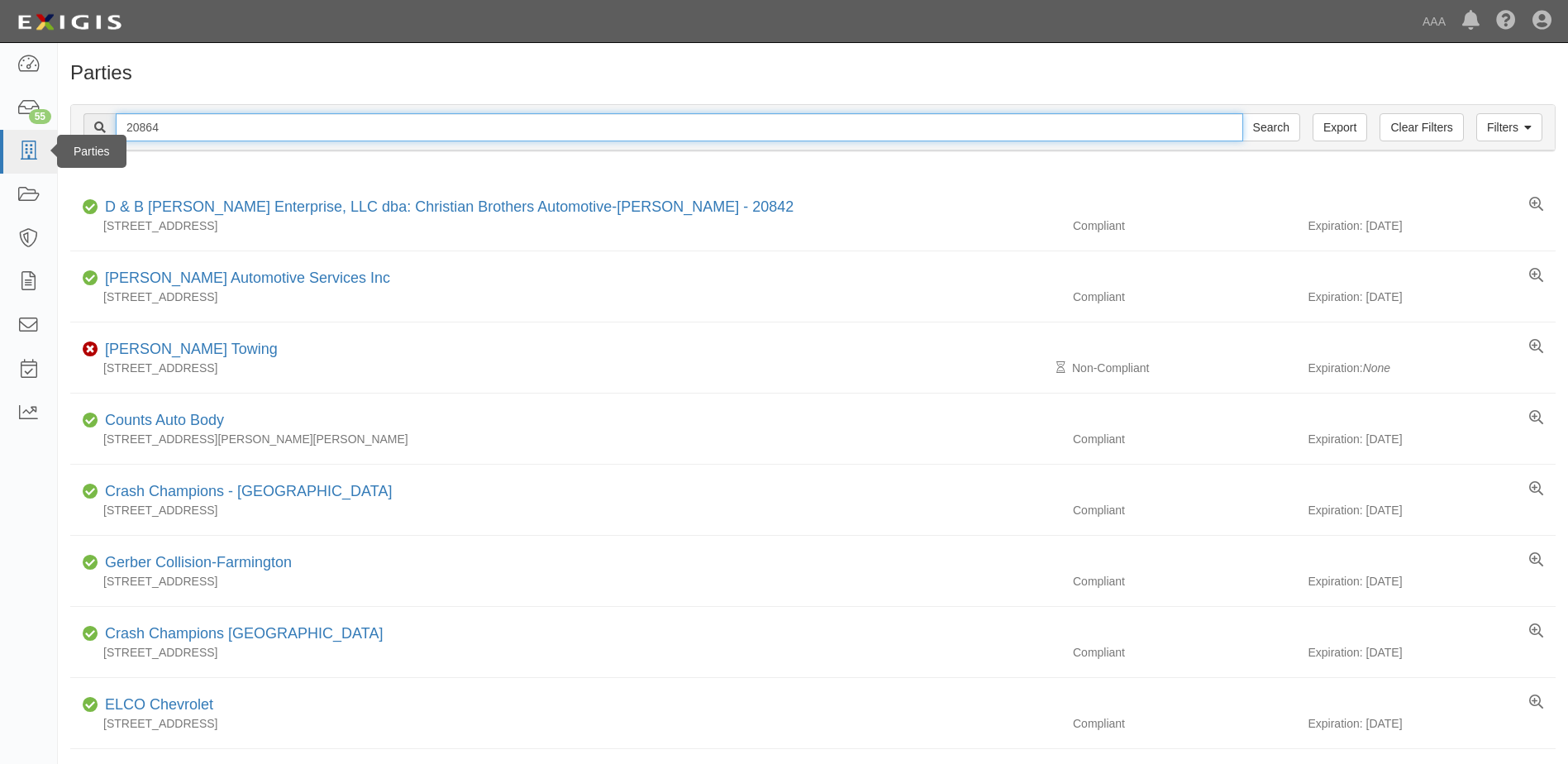
drag, startPoint x: 171, startPoint y: 126, endPoint x: 15, endPoint y: 130, distance: 156.1
type input "22585"
click at [1242, 113] on input "Search" at bounding box center [1271, 126] width 58 height 28
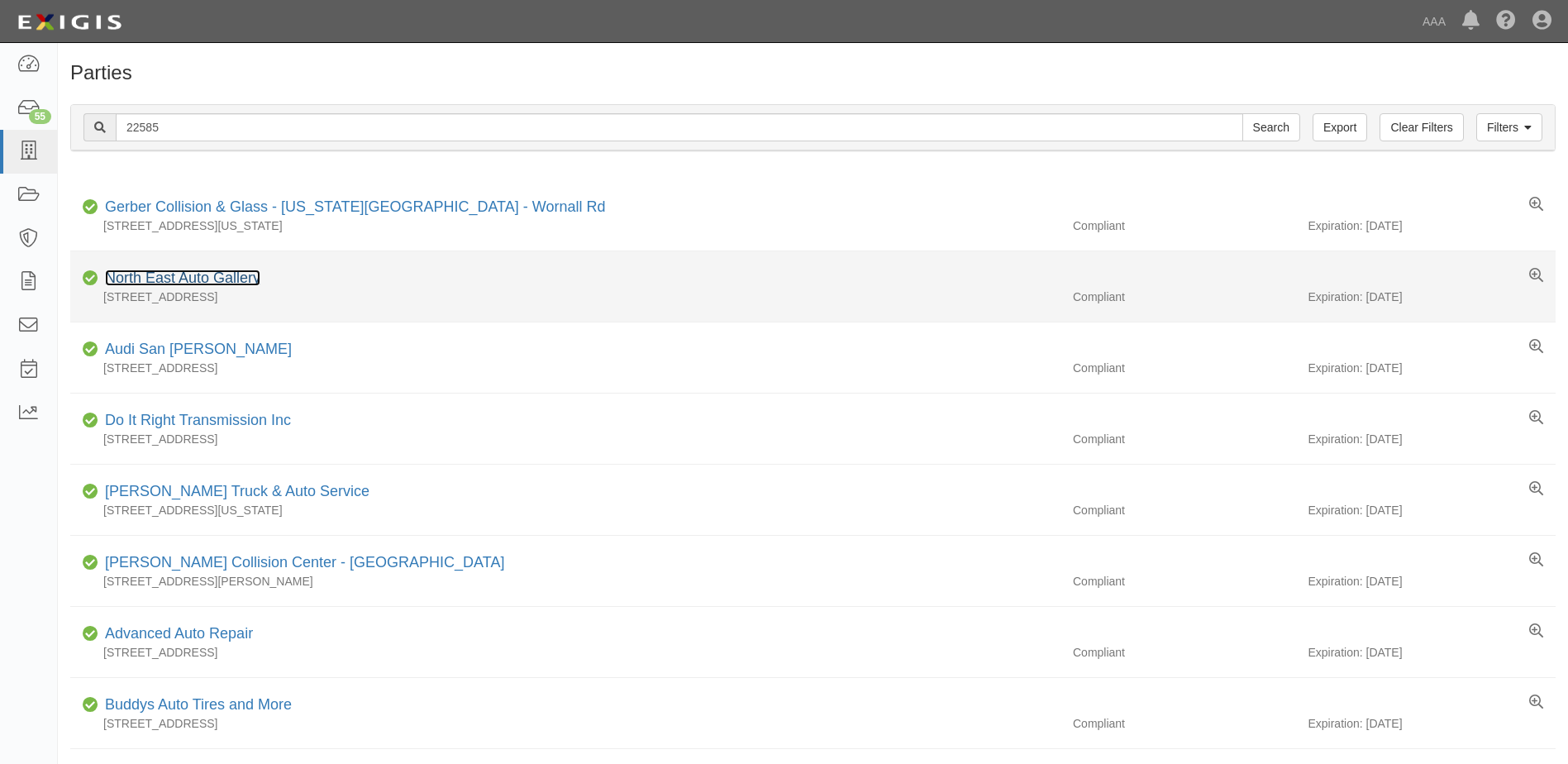
click at [171, 279] on link "North East Auto Gallery" at bounding box center [182, 277] width 156 height 16
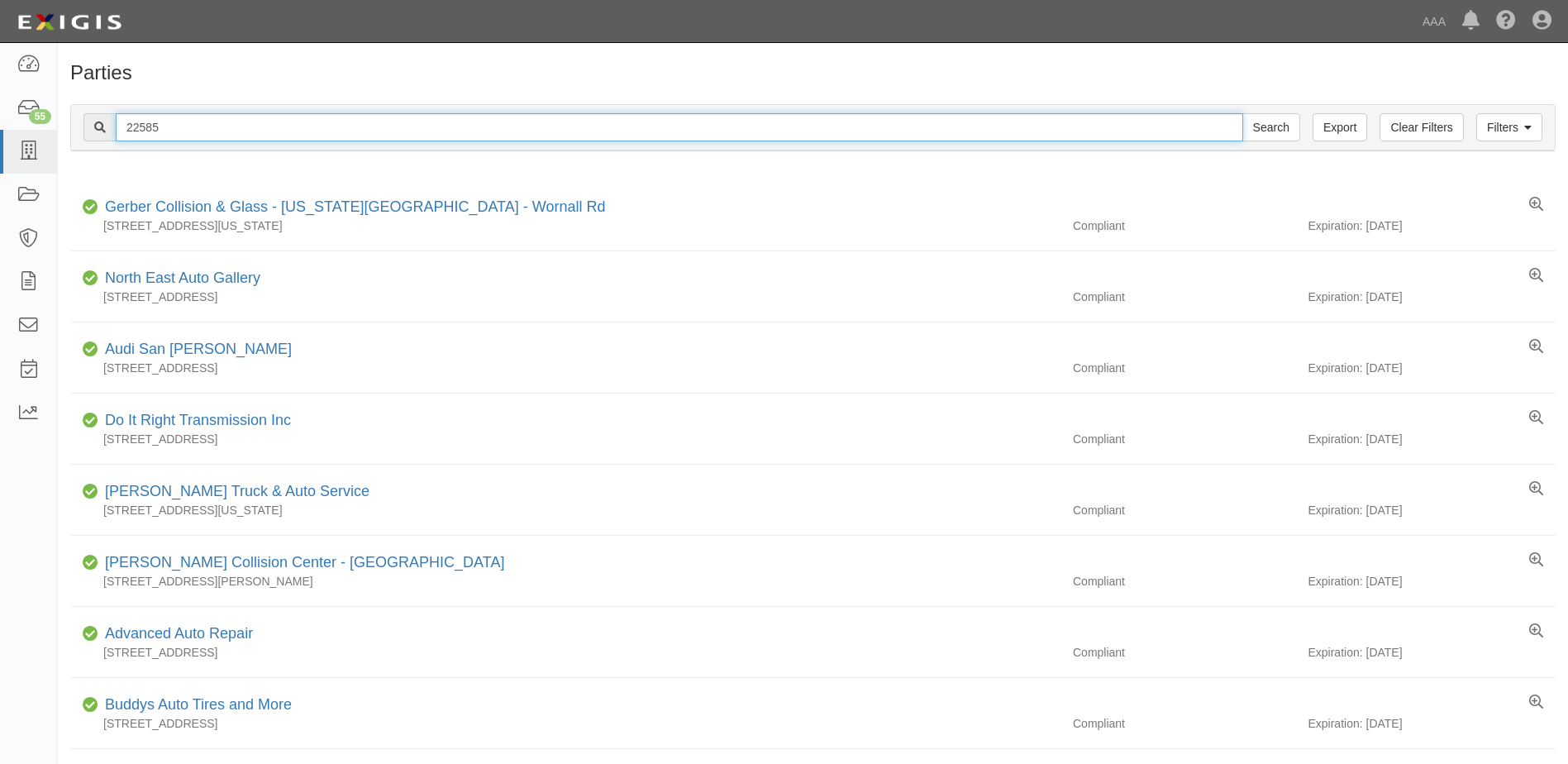
drag, startPoint x: 161, startPoint y: 127, endPoint x: 77, endPoint y: 126, distance: 84.0
click at [77, 126] on div "Filters Clear Filters Export 22585 Search Filters" at bounding box center [812, 127] width 1483 height 45
type input "23289"
click at [1242, 113] on input "Search" at bounding box center [1271, 126] width 58 height 28
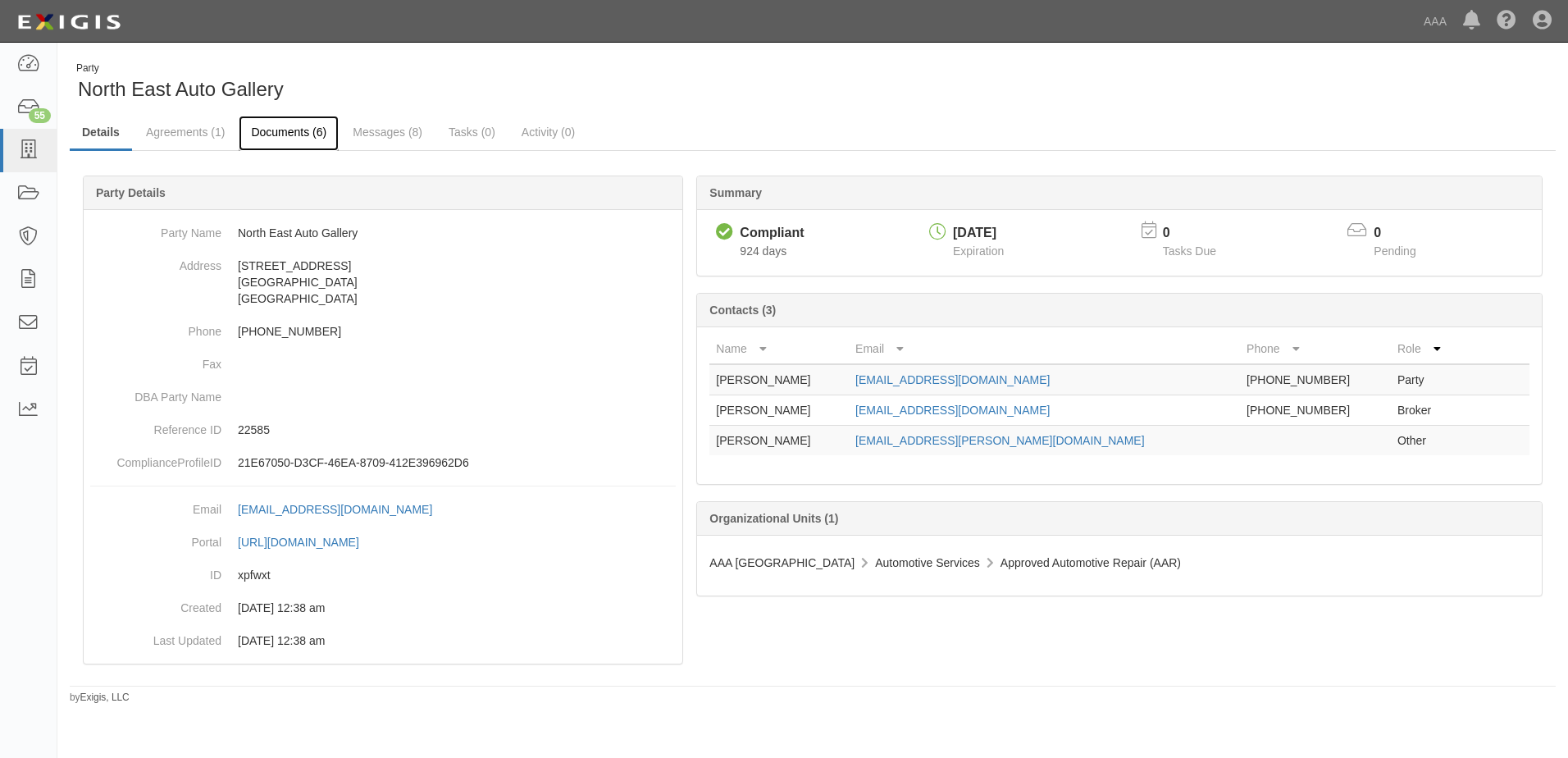
click at [267, 134] on link "Documents (6)" at bounding box center [288, 133] width 100 height 35
click at [290, 133] on link "Documents (6)" at bounding box center [288, 133] width 100 height 35
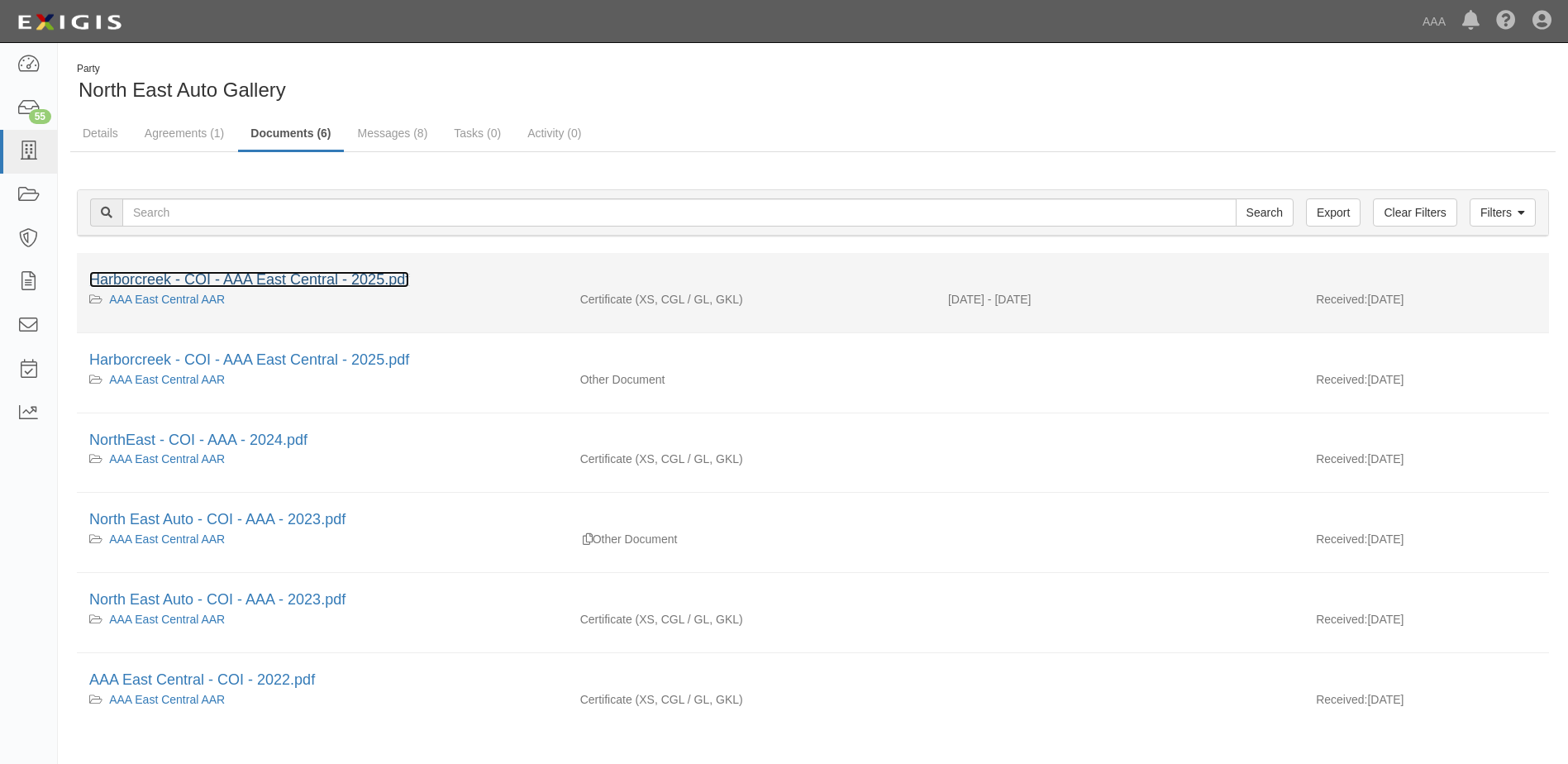
click at [215, 281] on link "Harborcreek - COI - AAA East Central - 2025.pdf" at bounding box center [249, 279] width 320 height 16
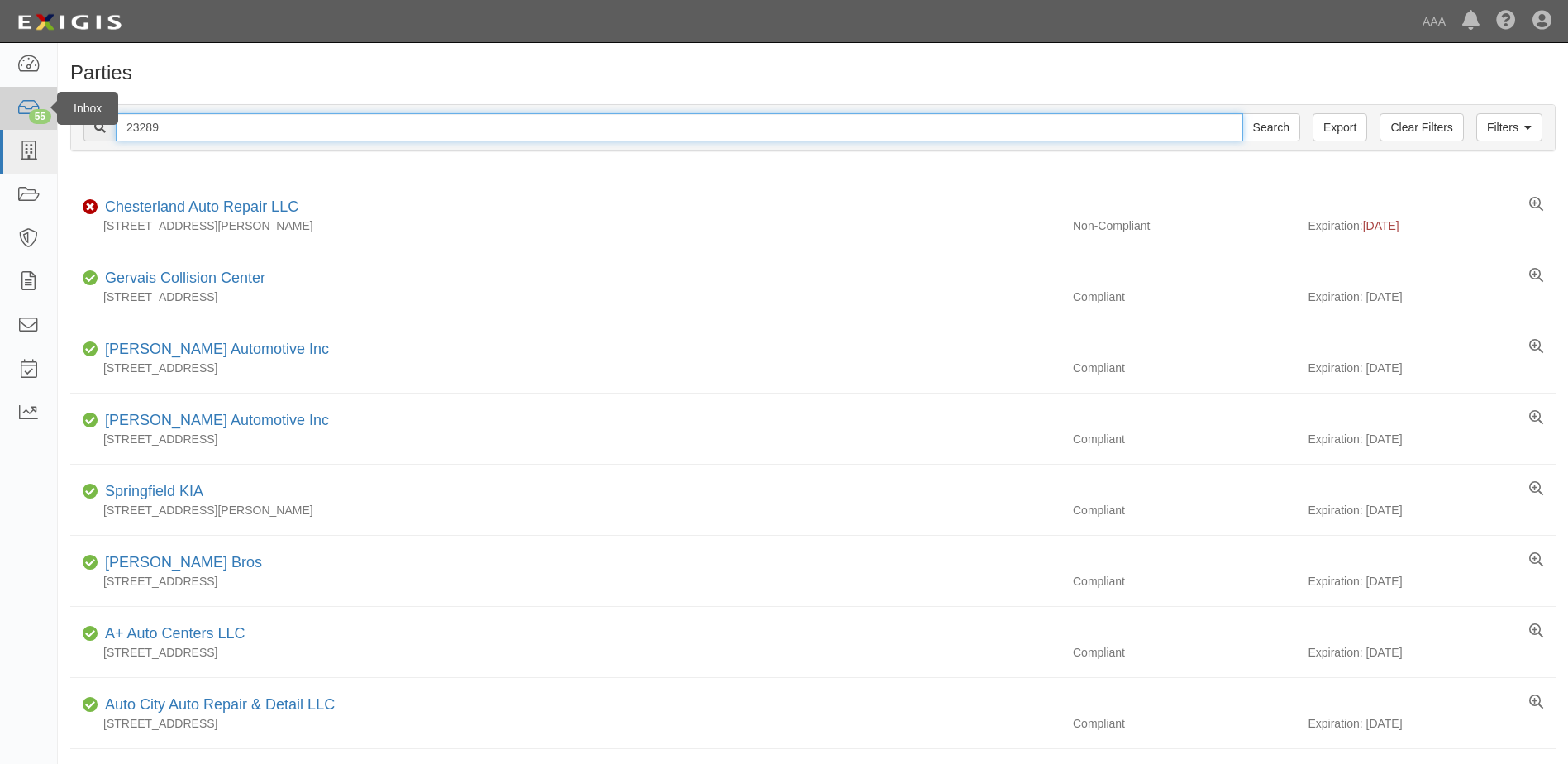
drag, startPoint x: 149, startPoint y: 124, endPoint x: 50, endPoint y: 120, distance: 99.1
click at [63, 121] on div "Filters Clear Filters Export 23289 Search Filters Compliance Status Compliant N…" at bounding box center [813, 130] width 1510 height 76
type input "10381"
click at [1242, 113] on input "Search" at bounding box center [1271, 126] width 58 height 28
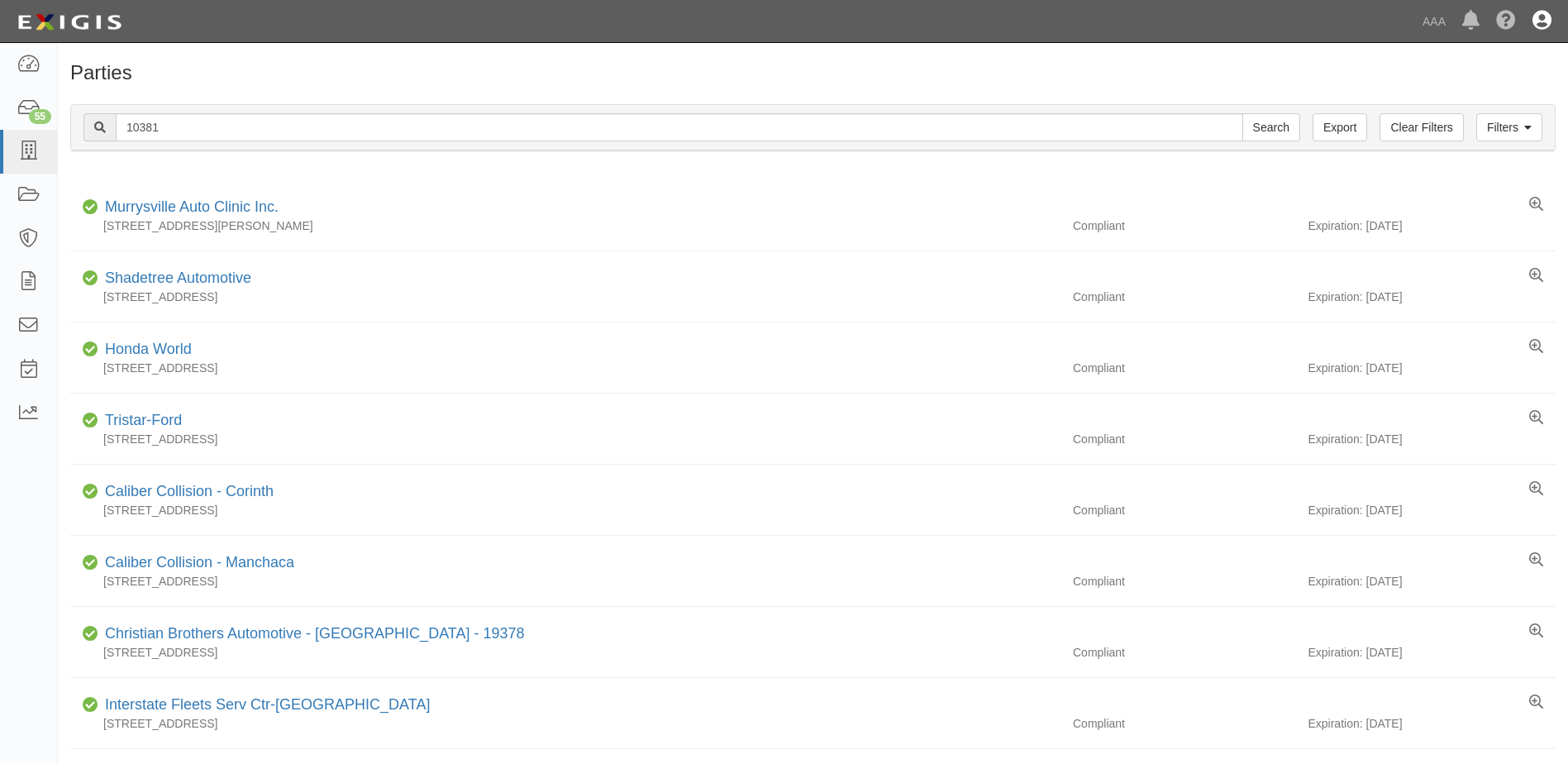
click at [1535, 19] on icon at bounding box center [1542, 22] width 19 height 20
click at [1467, 95] on link "Sign Out" at bounding box center [1493, 96] width 131 height 33
